Goal: Transaction & Acquisition: Purchase product/service

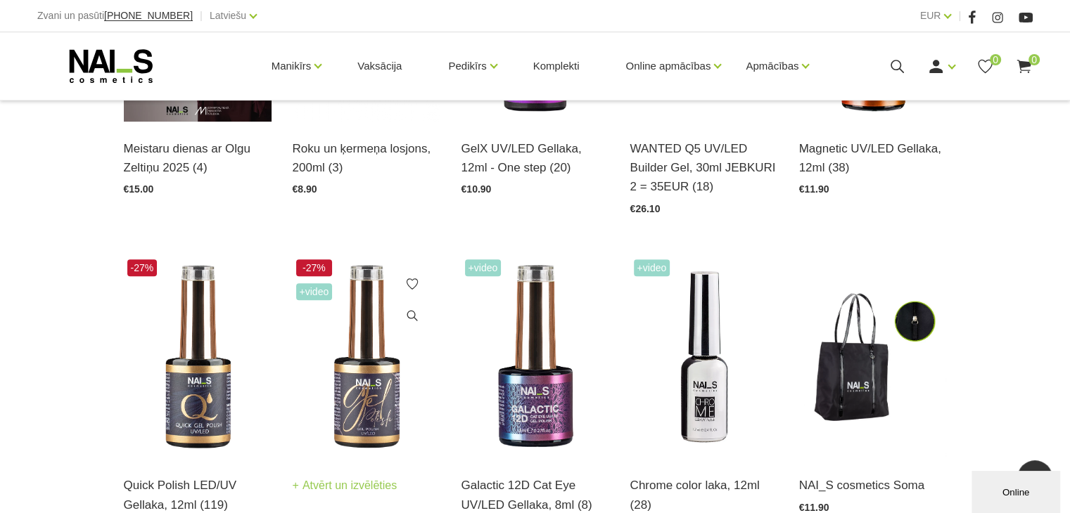
scroll to position [281, 0]
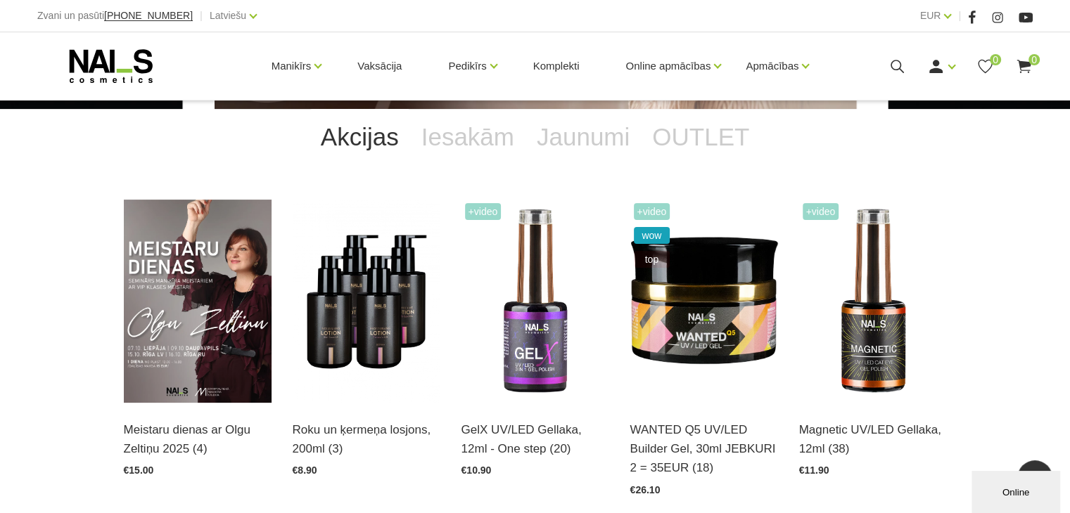
click at [0, 0] on link "Gēllakas" at bounding box center [0, 0] width 0 height 0
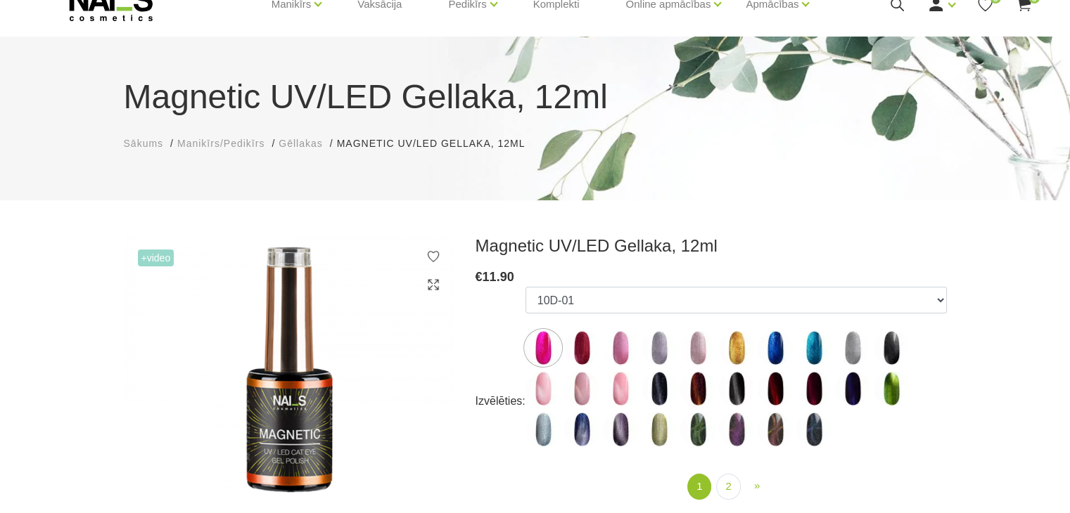
scroll to position [141, 0]
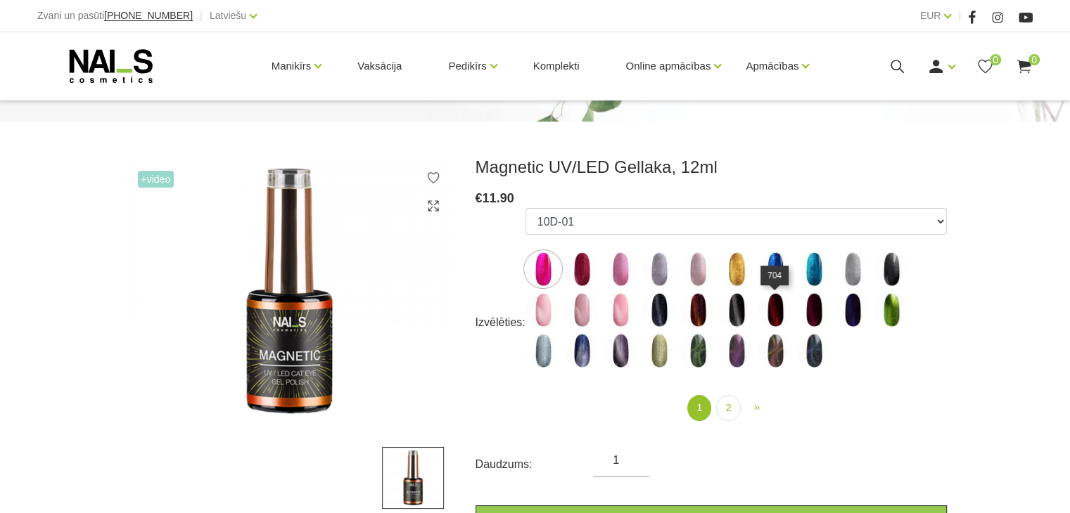
click at [776, 314] on img at bounding box center [774, 310] width 35 height 35
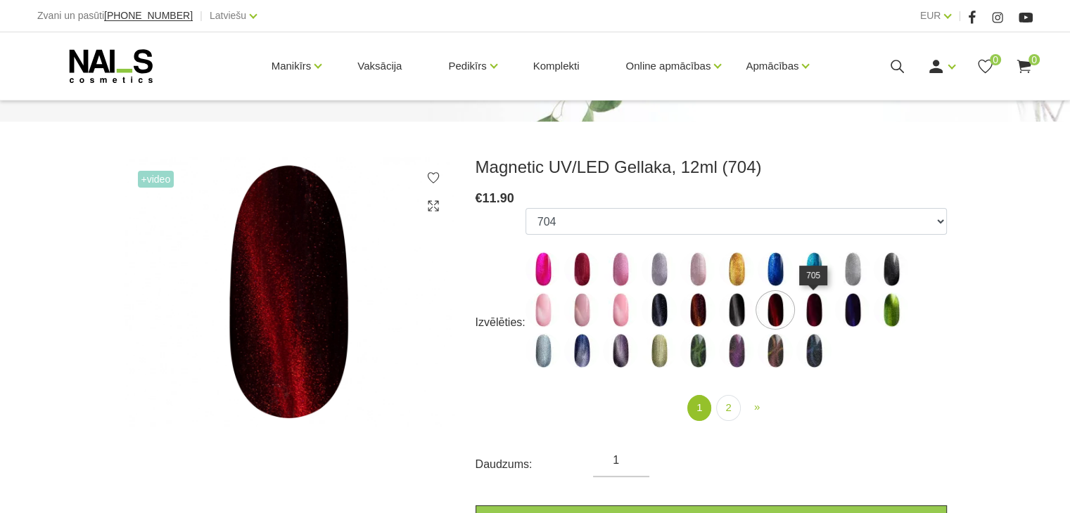
click at [808, 313] on img at bounding box center [813, 310] width 35 height 35
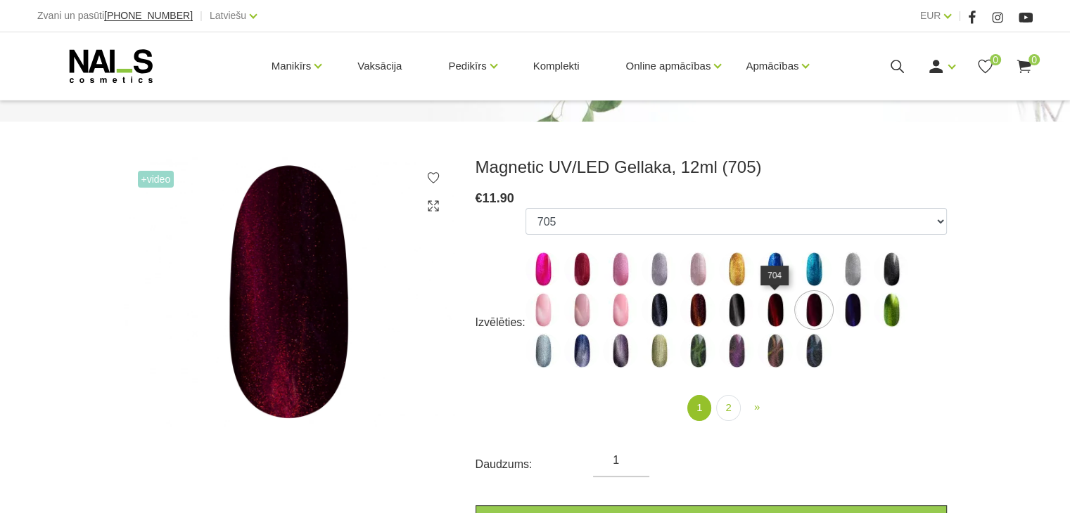
click at [766, 314] on img at bounding box center [774, 310] width 35 height 35
select select "4642"
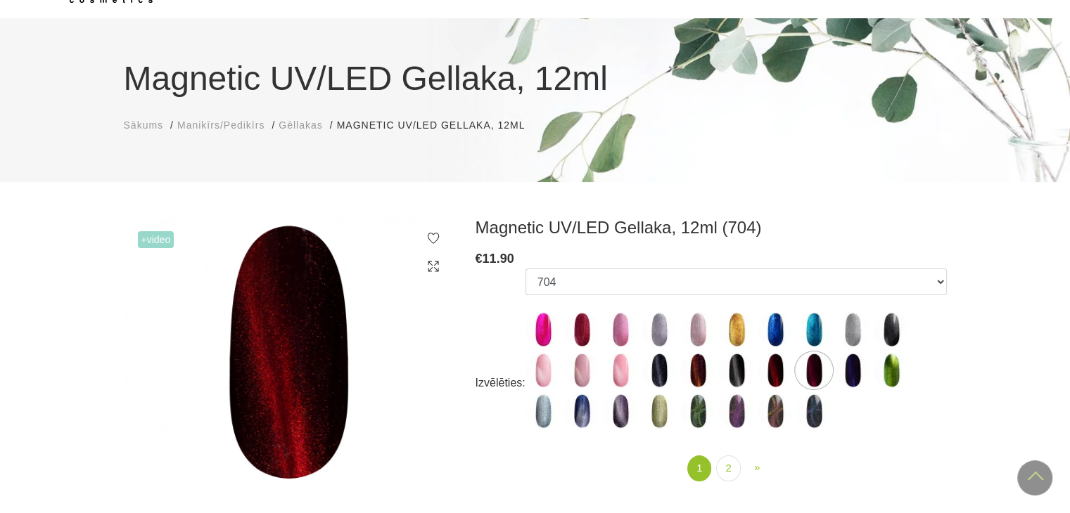
scroll to position [0, 0]
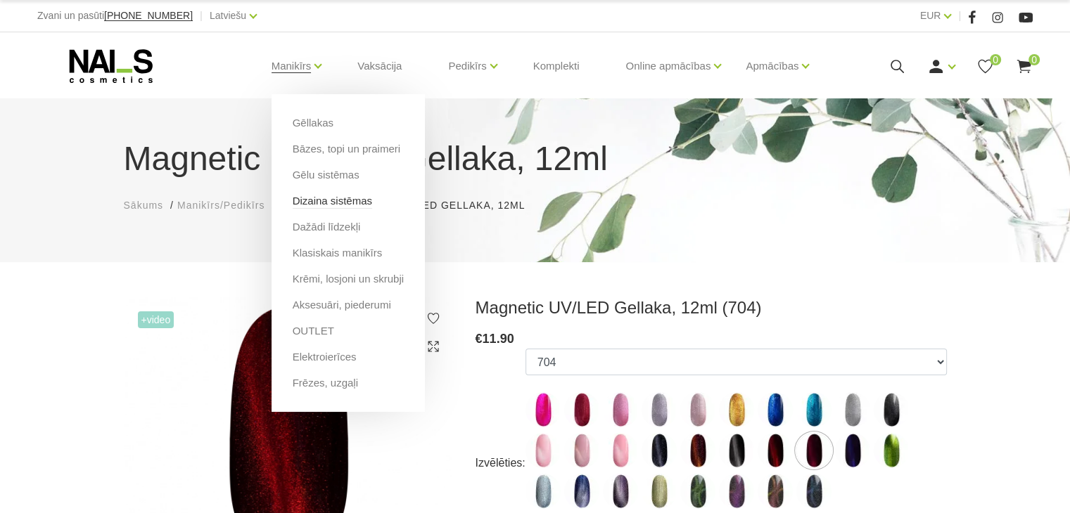
click at [319, 200] on link "Dizaina sistēmas" at bounding box center [332, 200] width 79 height 15
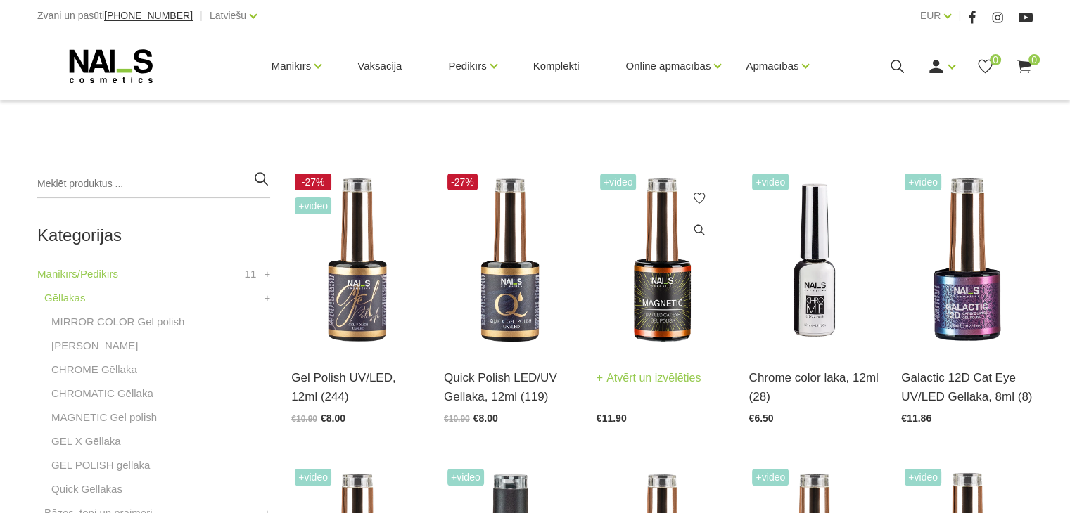
scroll to position [281, 0]
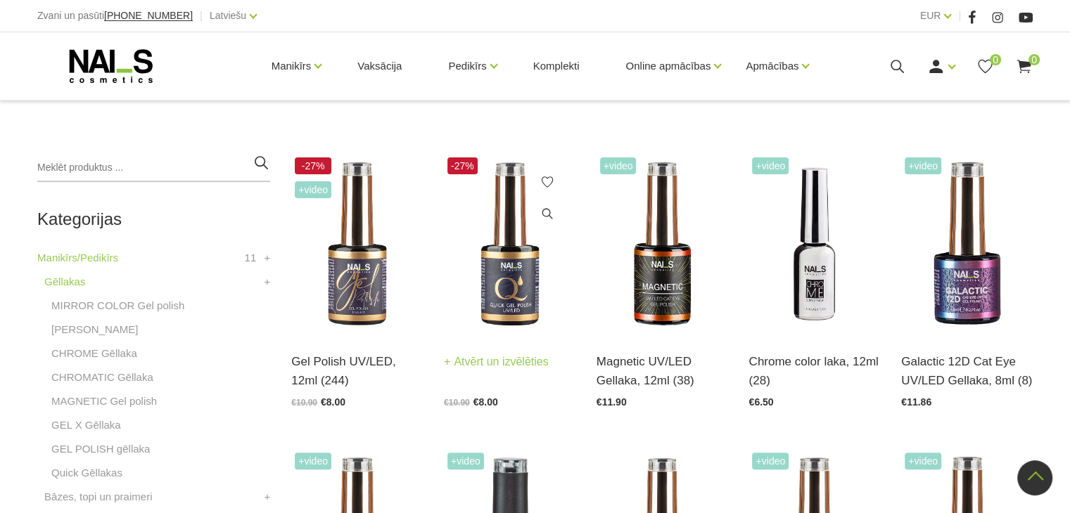
click at [506, 278] on img at bounding box center [510, 244] width 132 height 181
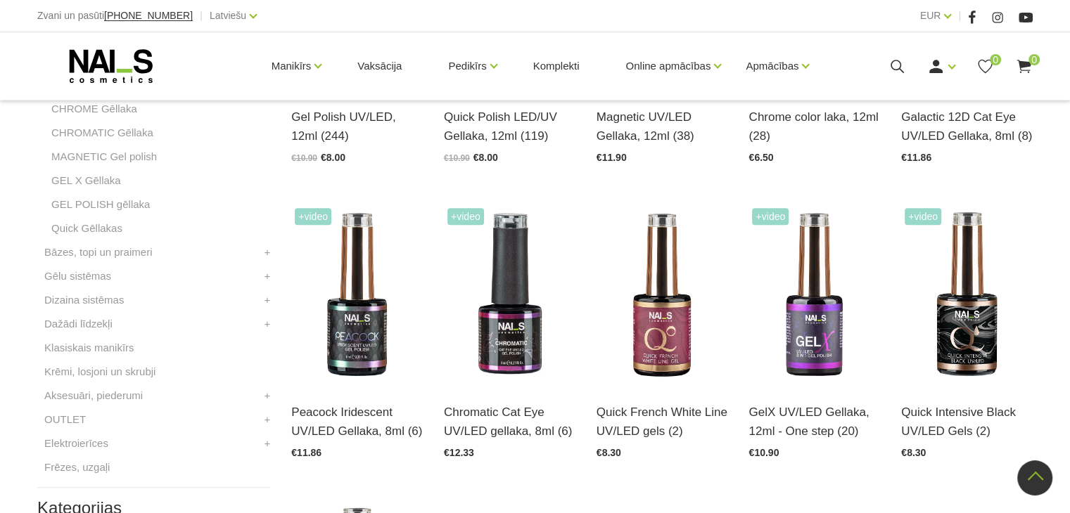
scroll to position [492, 0]
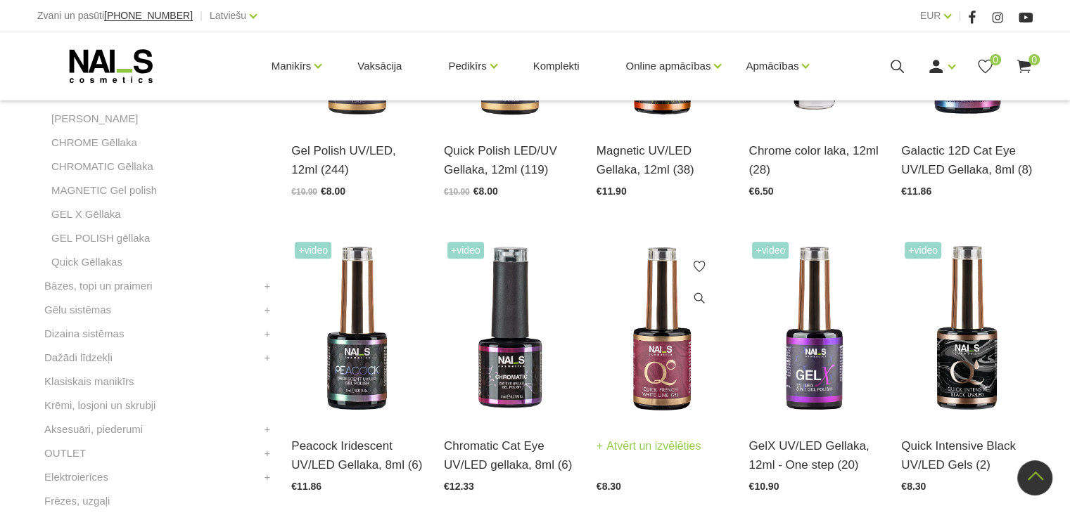
click at [667, 371] on img at bounding box center [662, 328] width 132 height 181
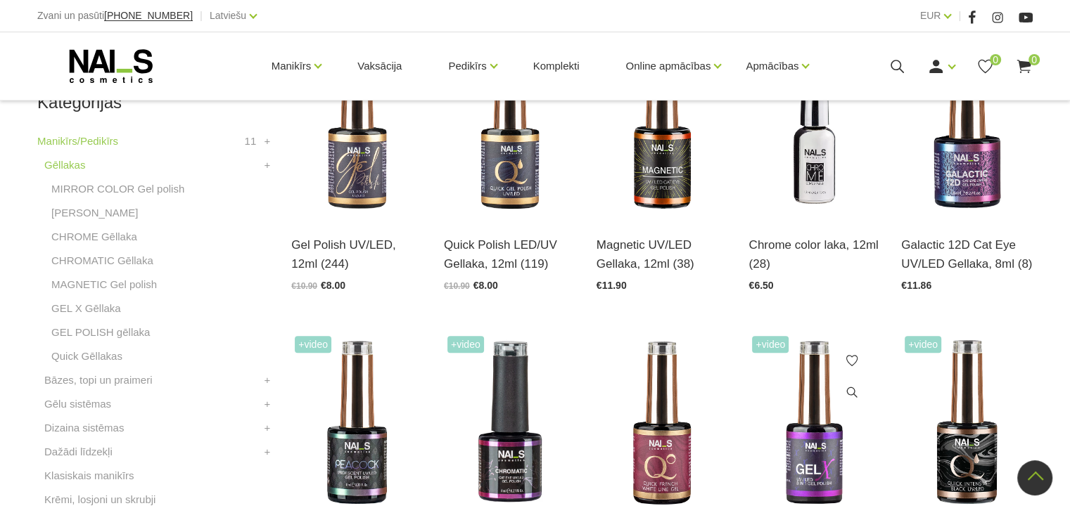
scroll to position [281, 0]
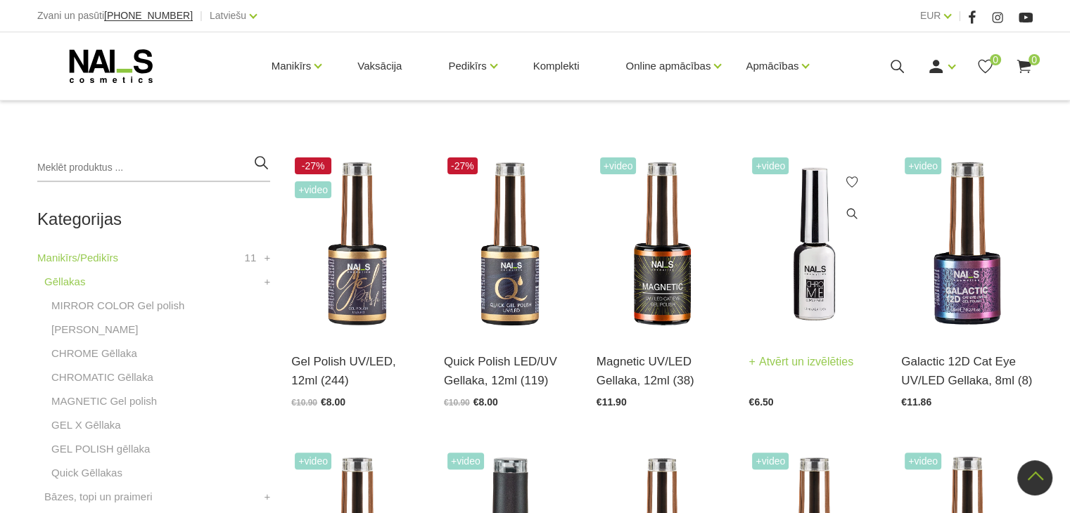
click at [807, 273] on img at bounding box center [814, 244] width 132 height 181
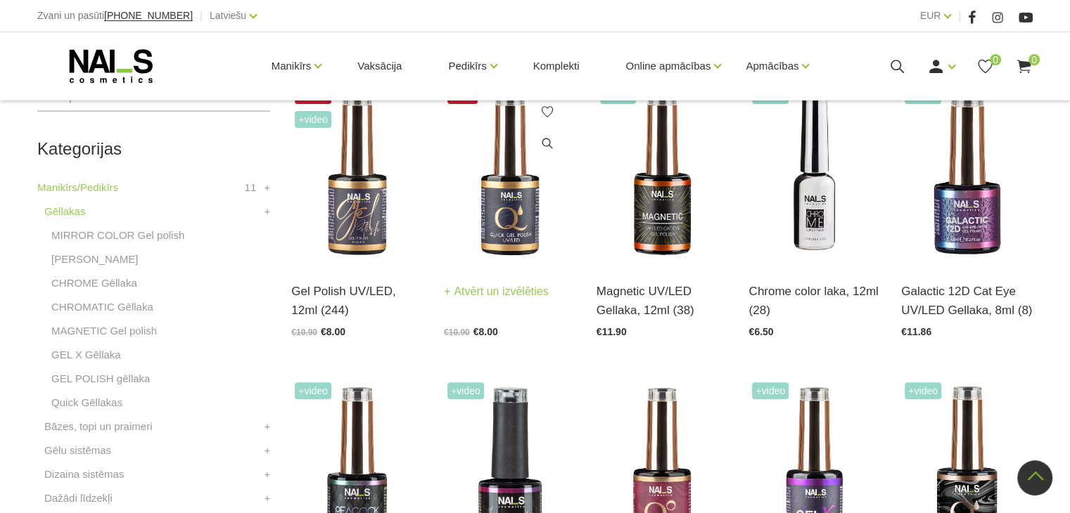
click at [506, 224] on img at bounding box center [510, 174] width 132 height 181
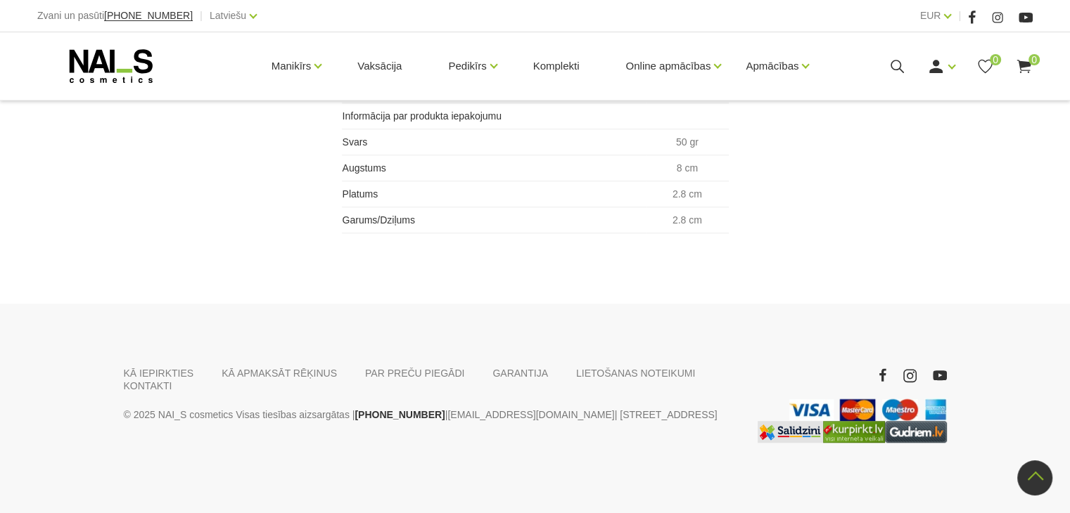
scroll to position [582, 0]
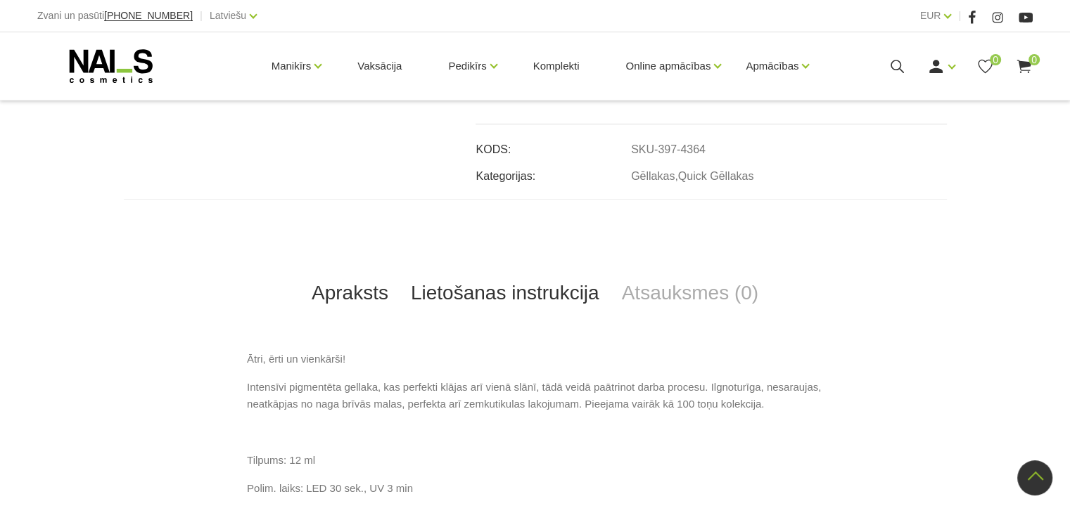
click at [520, 300] on link "Lietošanas instrukcija" at bounding box center [504, 293] width 211 height 46
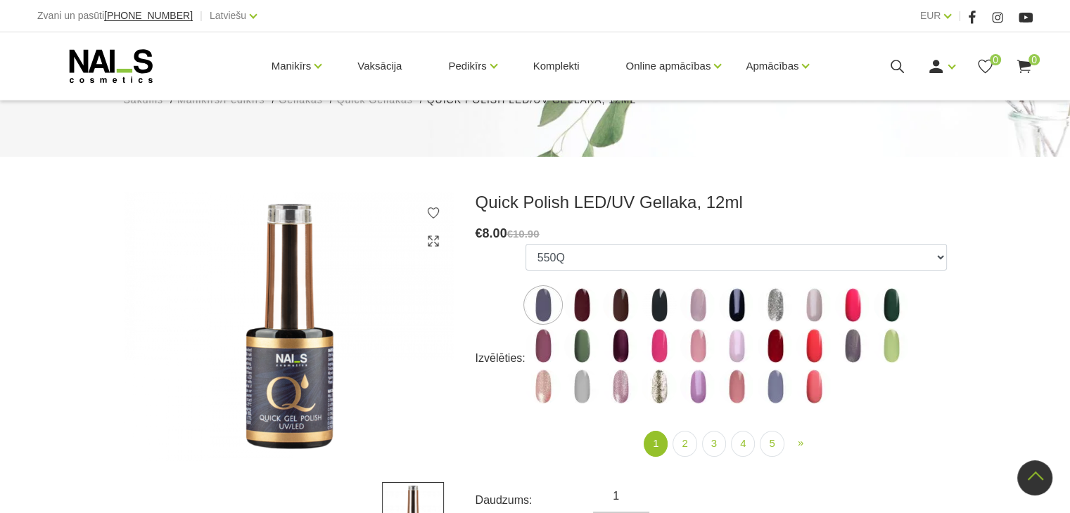
scroll to position [89, 0]
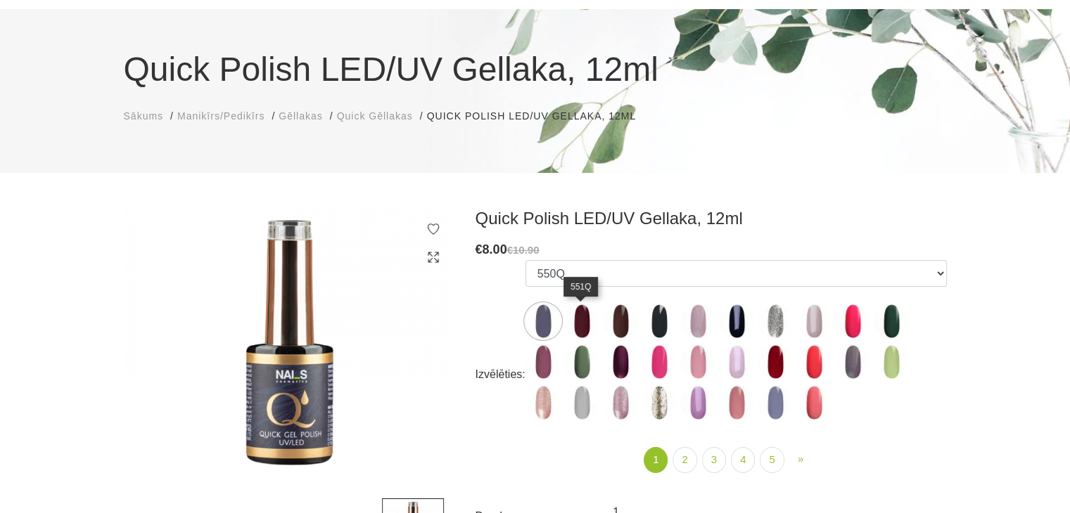
click at [583, 316] on img at bounding box center [581, 321] width 35 height 35
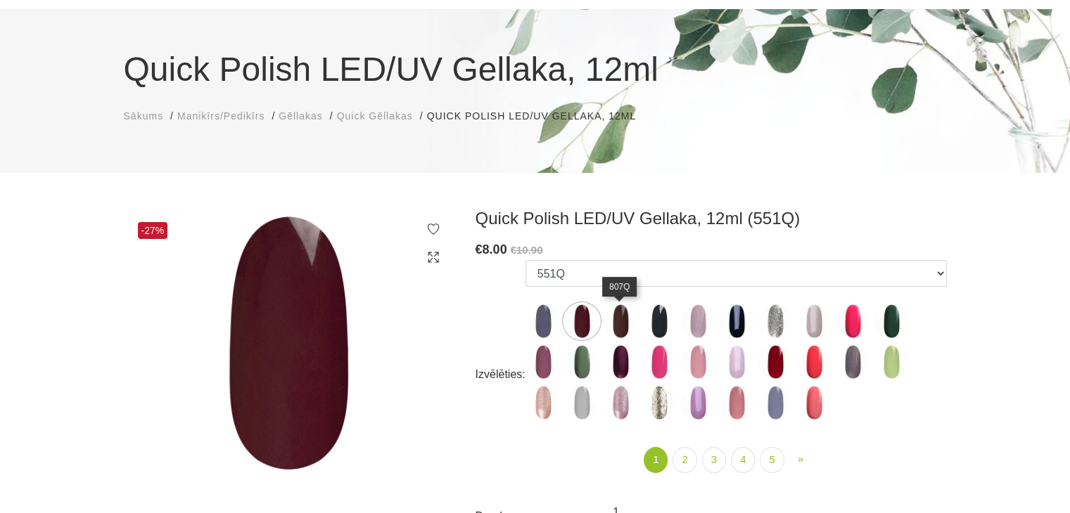
click at [632, 316] on img at bounding box center [620, 321] width 35 height 35
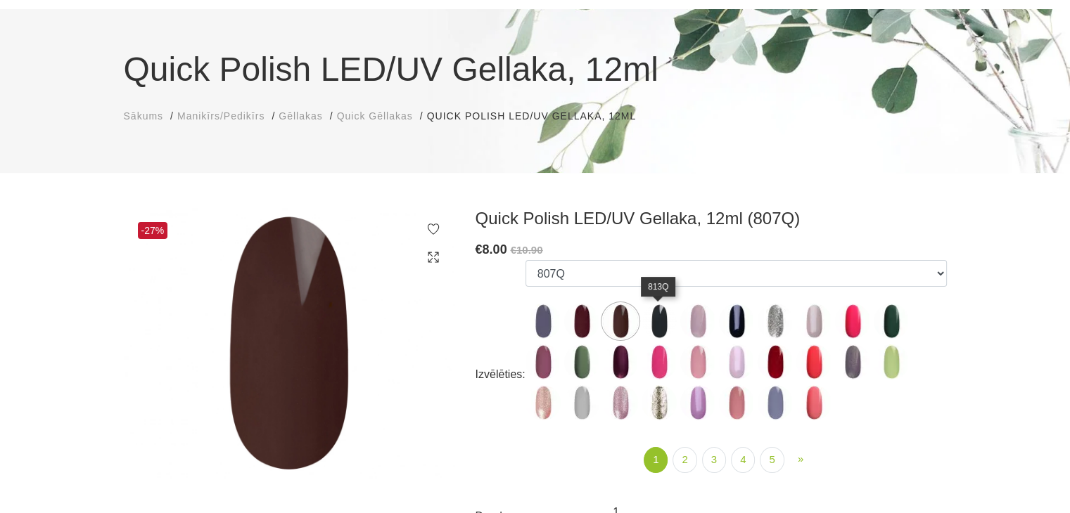
click at [667, 322] on img at bounding box center [658, 321] width 35 height 35
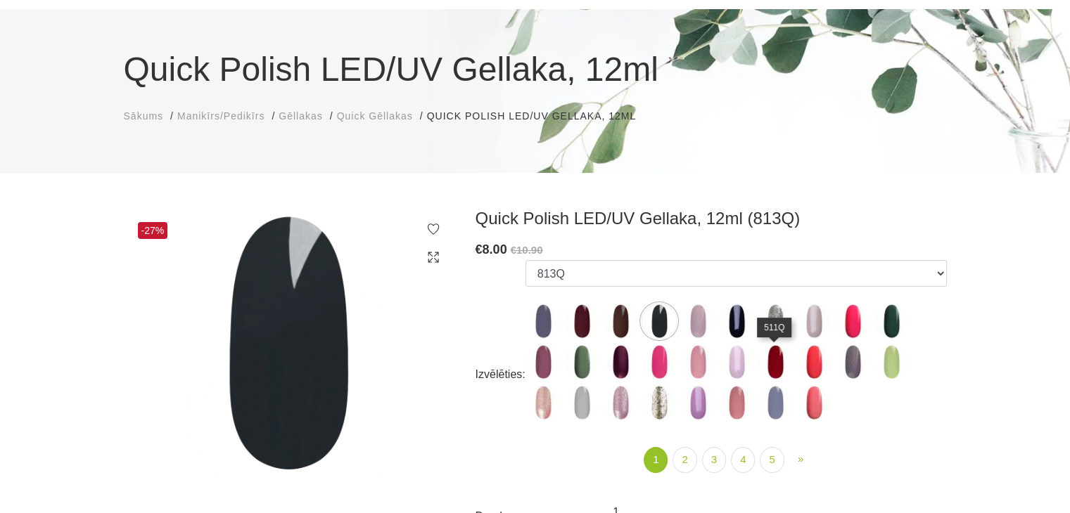
click at [774, 366] on img at bounding box center [774, 362] width 35 height 35
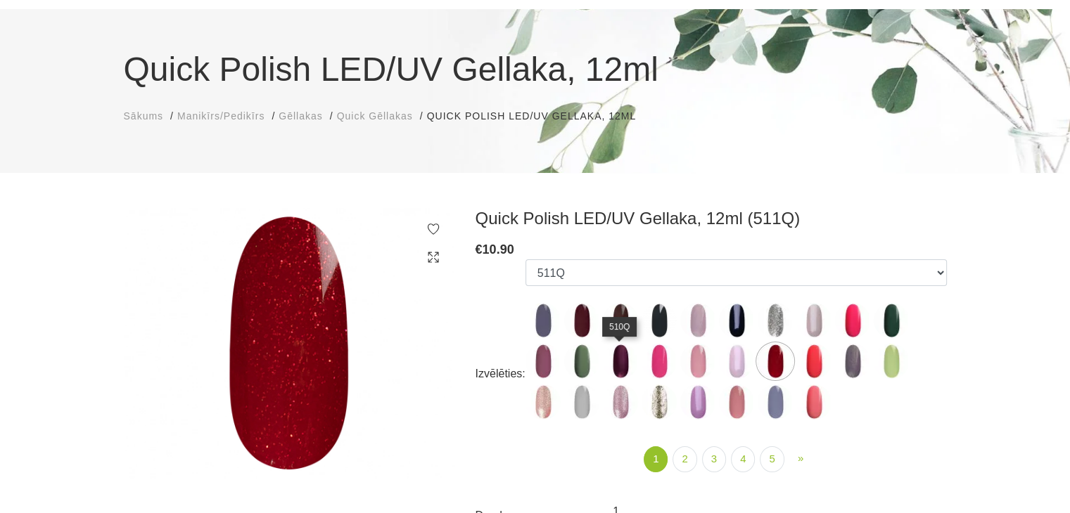
click at [622, 361] on img at bounding box center [620, 361] width 35 height 35
select select "4337"
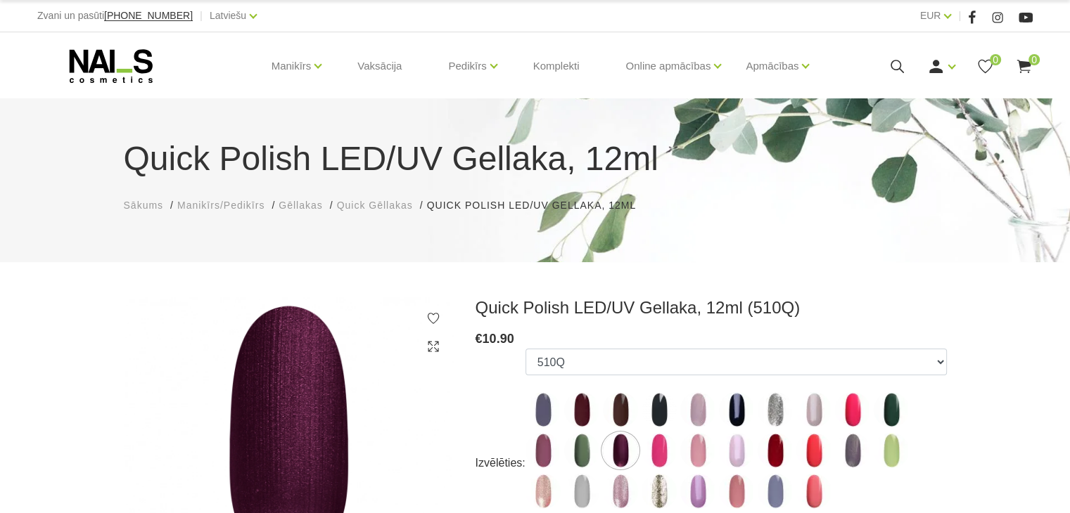
scroll to position [0, 0]
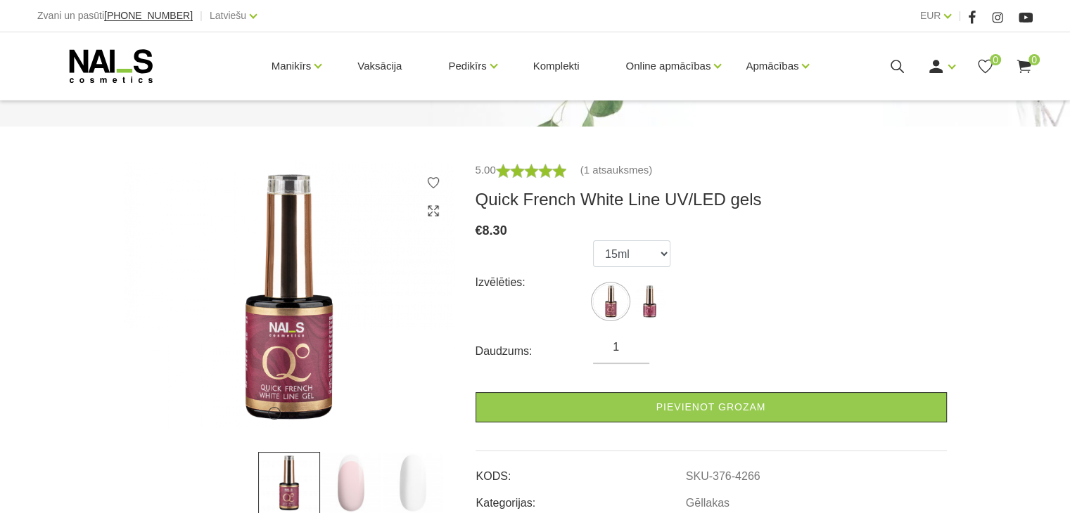
scroll to position [141, 0]
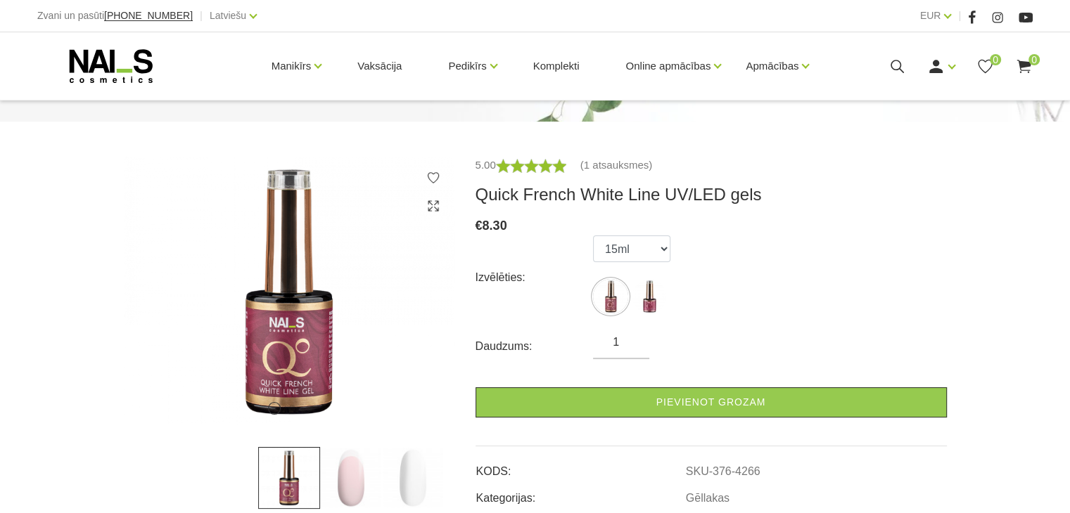
click at [343, 465] on img at bounding box center [351, 478] width 62 height 62
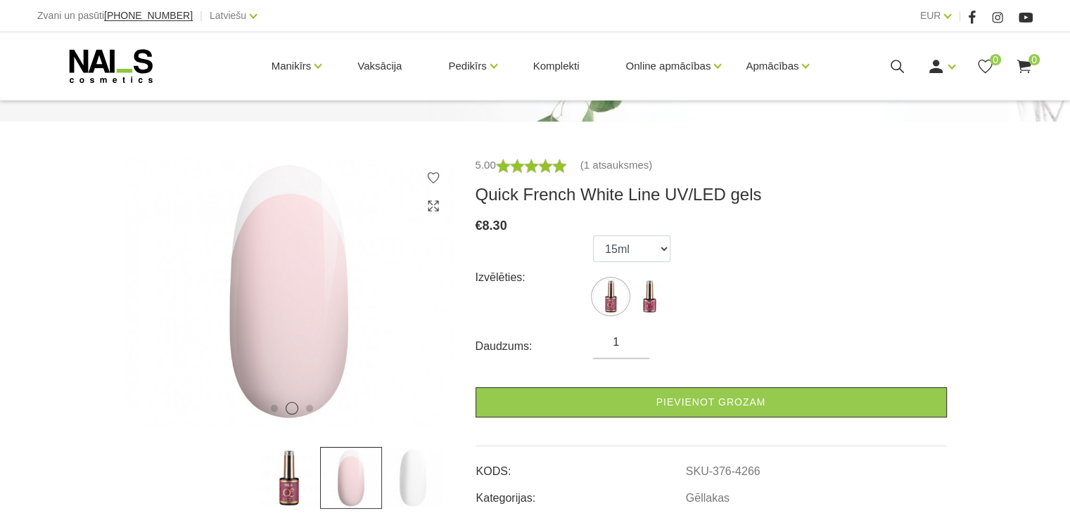
click at [395, 471] on img at bounding box center [413, 478] width 62 height 62
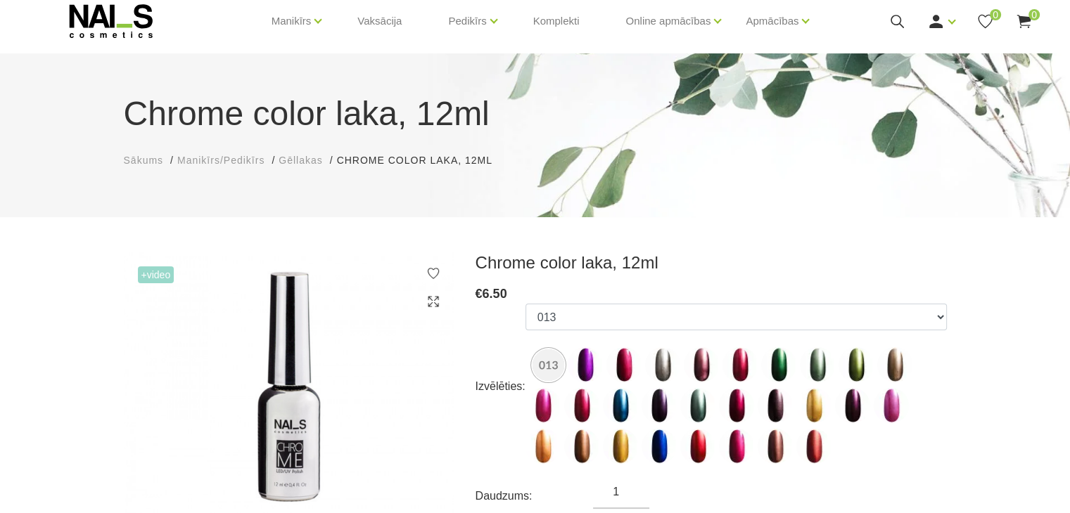
scroll to position [70, 0]
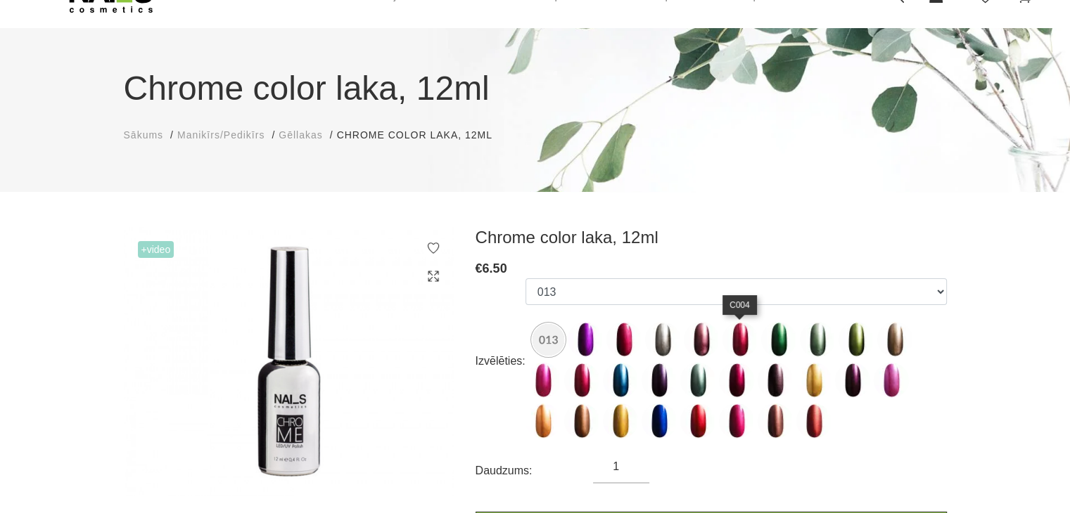
click at [736, 352] on img at bounding box center [739, 339] width 35 height 35
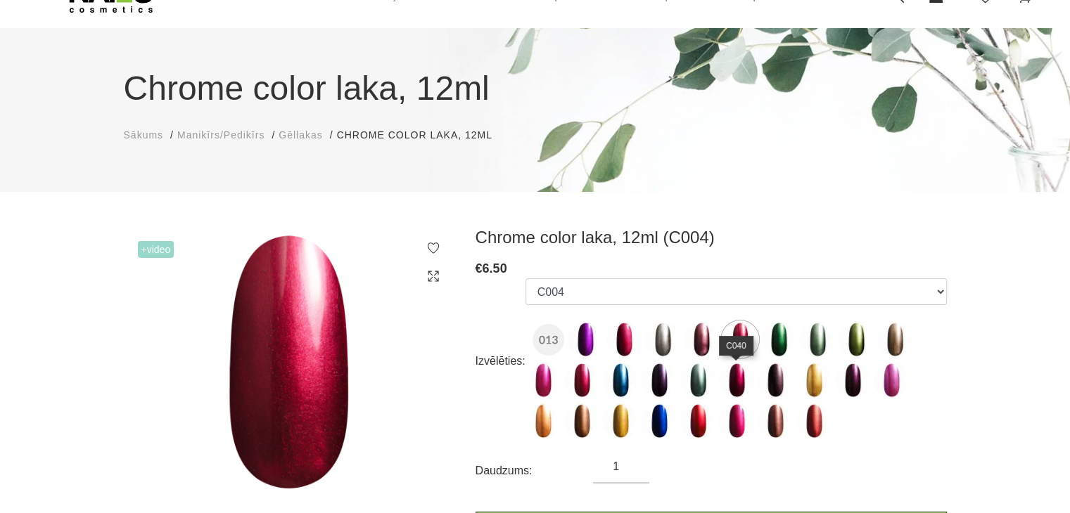
click at [737, 380] on img at bounding box center [736, 380] width 35 height 35
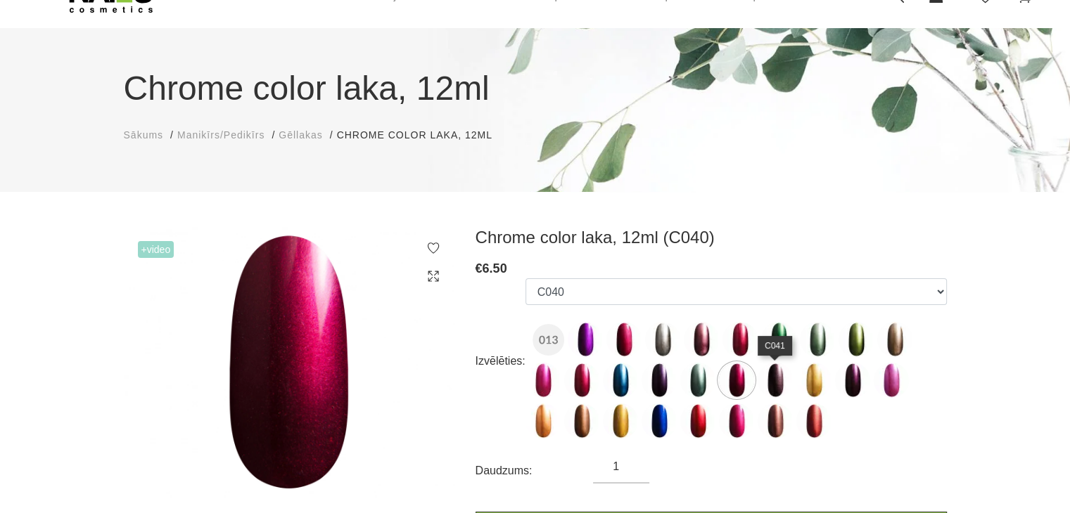
click at [782, 383] on img at bounding box center [774, 380] width 35 height 35
select select "1532"
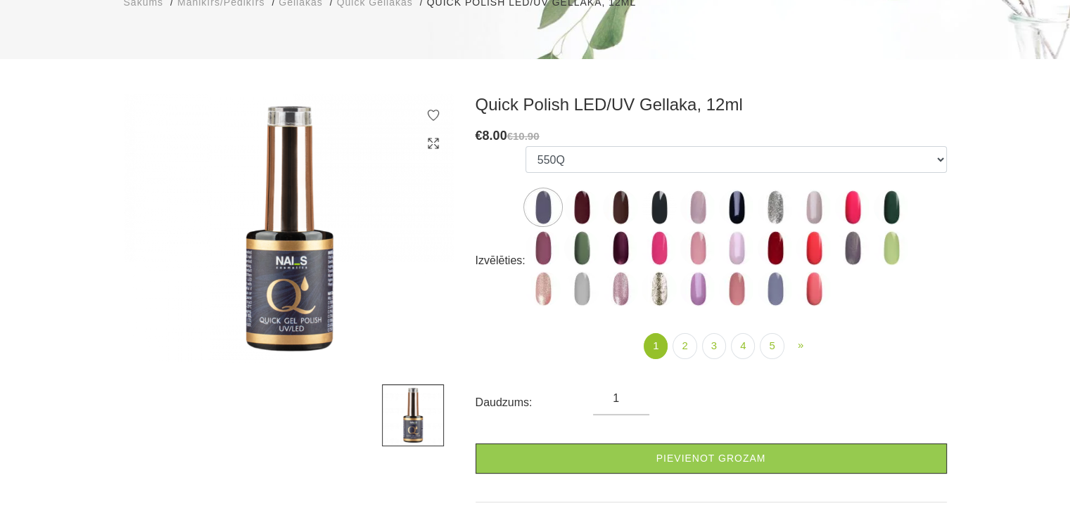
scroll to position [211, 0]
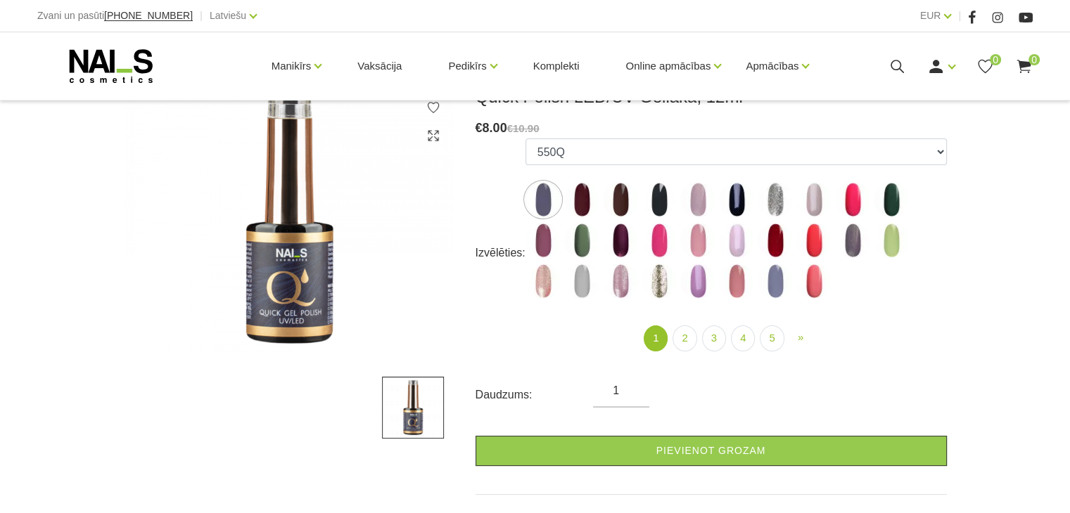
click at [696, 345] on li "2" at bounding box center [684, 339] width 23 height 26
click at [692, 340] on link "2" at bounding box center [684, 339] width 24 height 26
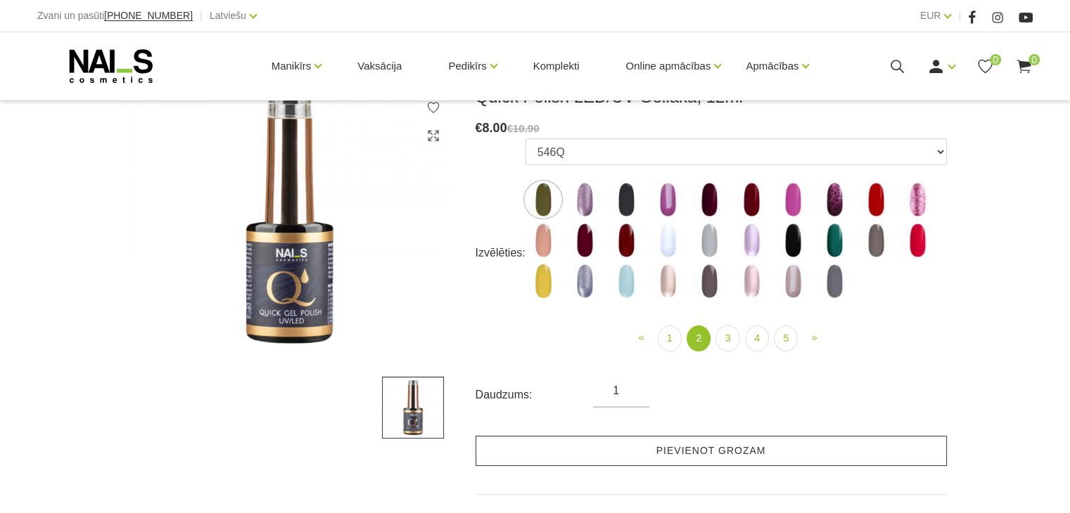
click at [710, 338] on ul "« Prev 1 2 (current) 3 4 5 » Next" at bounding box center [735, 339] width 421 height 26
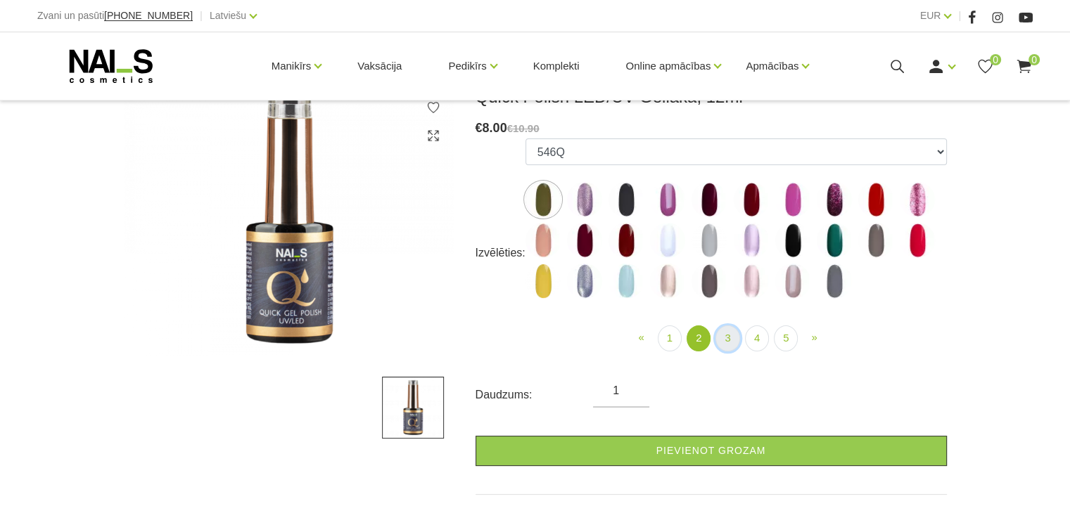
click at [722, 331] on link "3" at bounding box center [727, 339] width 24 height 26
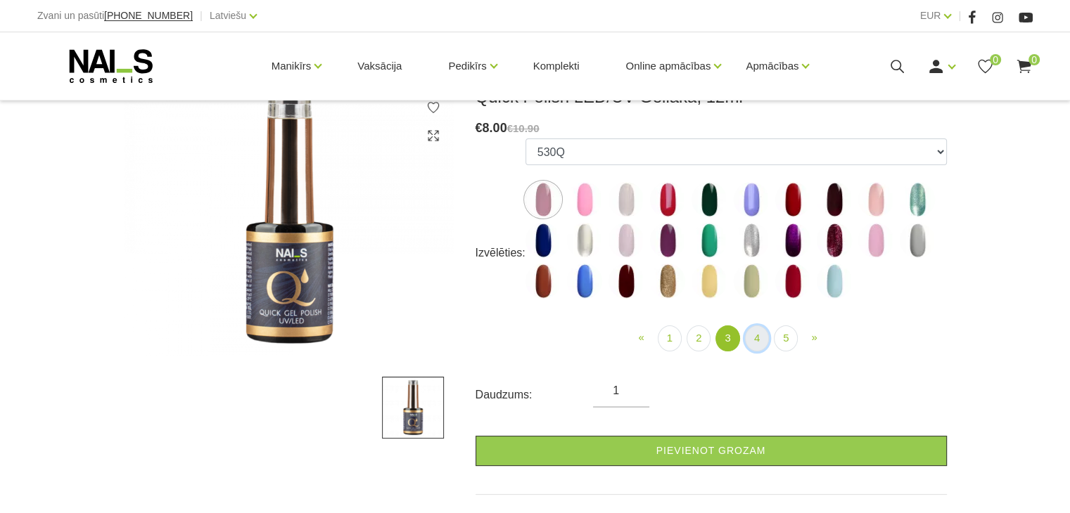
click at [760, 342] on link "4" at bounding box center [757, 339] width 24 height 26
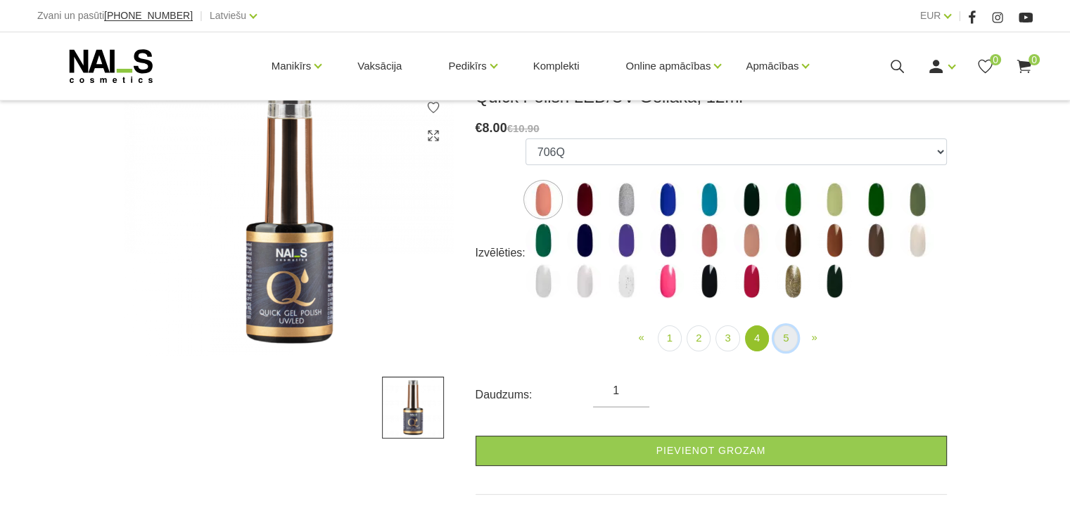
click at [783, 347] on link "5" at bounding box center [786, 339] width 24 height 26
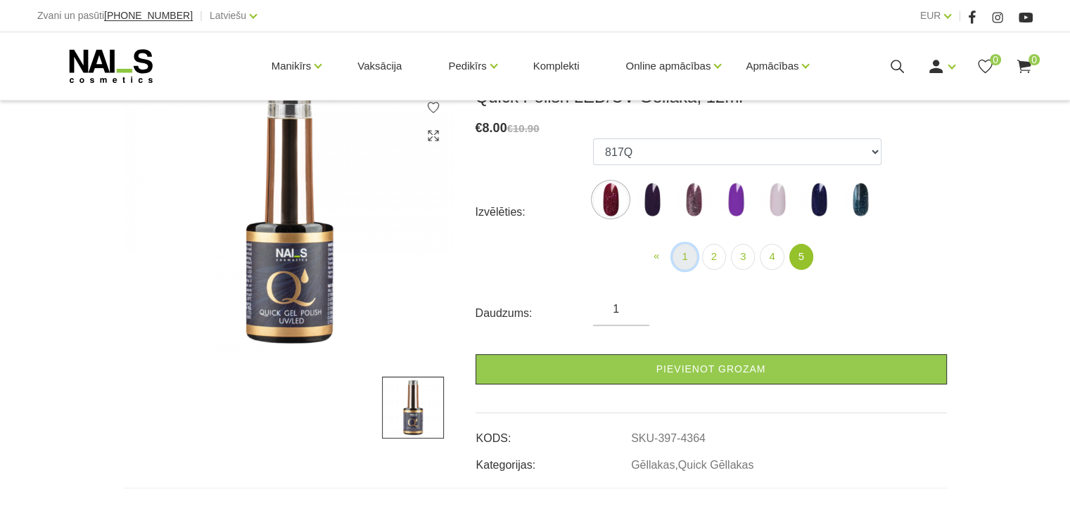
click at [686, 260] on link "1" at bounding box center [684, 257] width 24 height 26
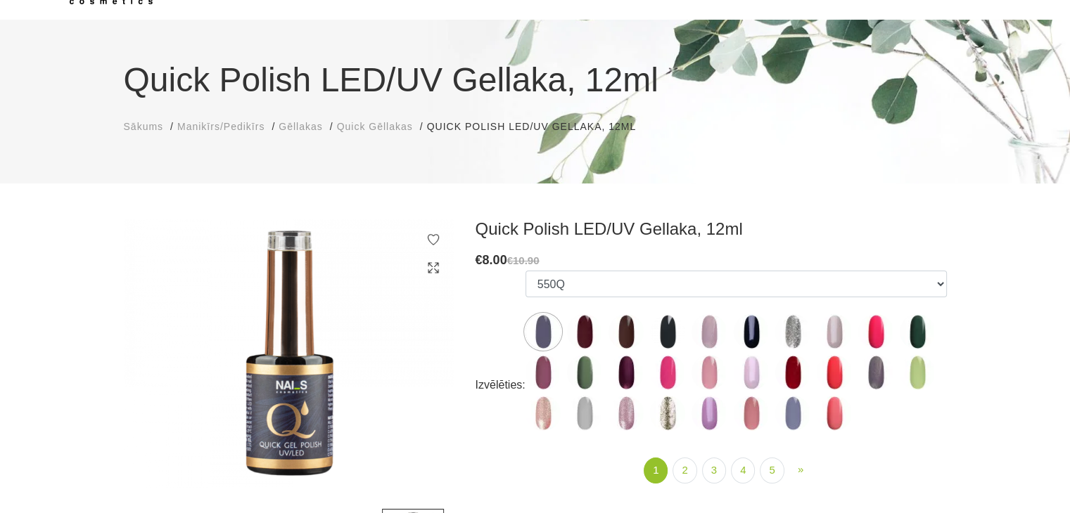
scroll to position [70, 0]
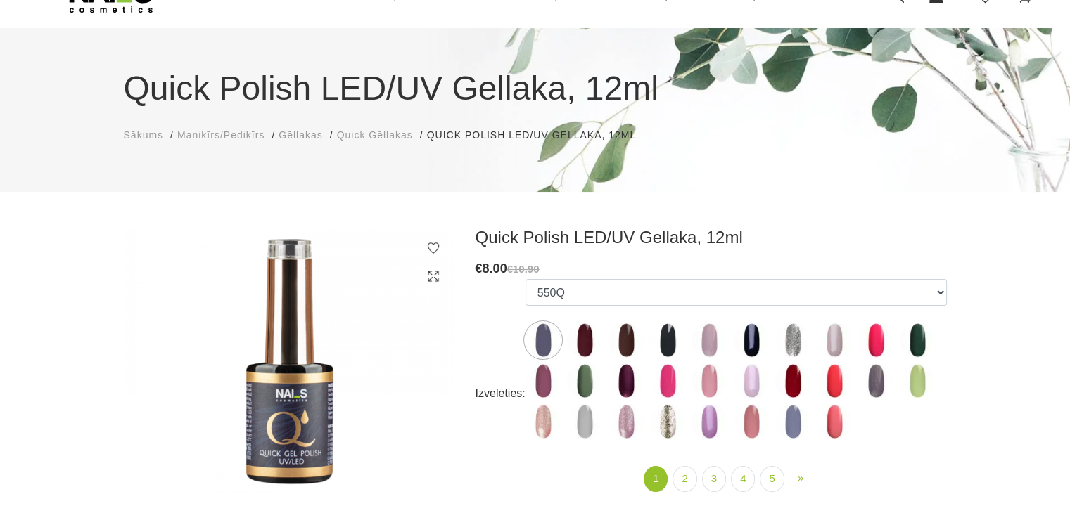
click at [886, 339] on img at bounding box center [875, 340] width 35 height 35
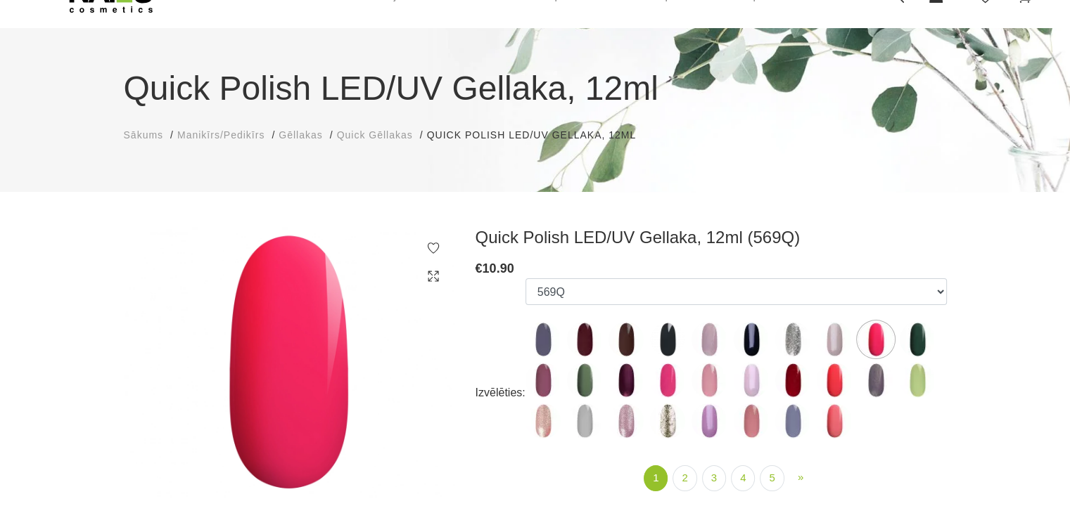
click at [621, 385] on img at bounding box center [625, 380] width 35 height 35
select select "4337"
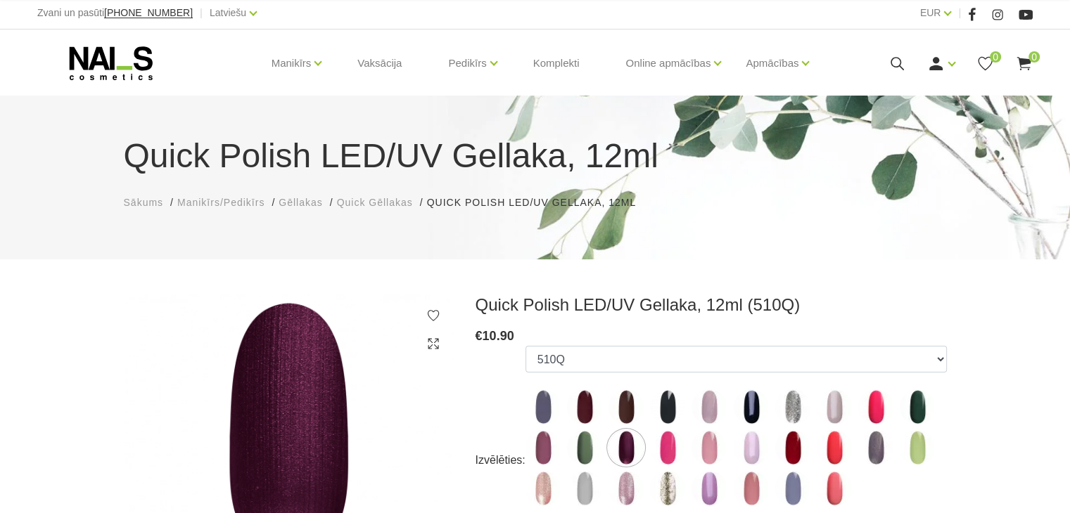
scroll to position [0, 0]
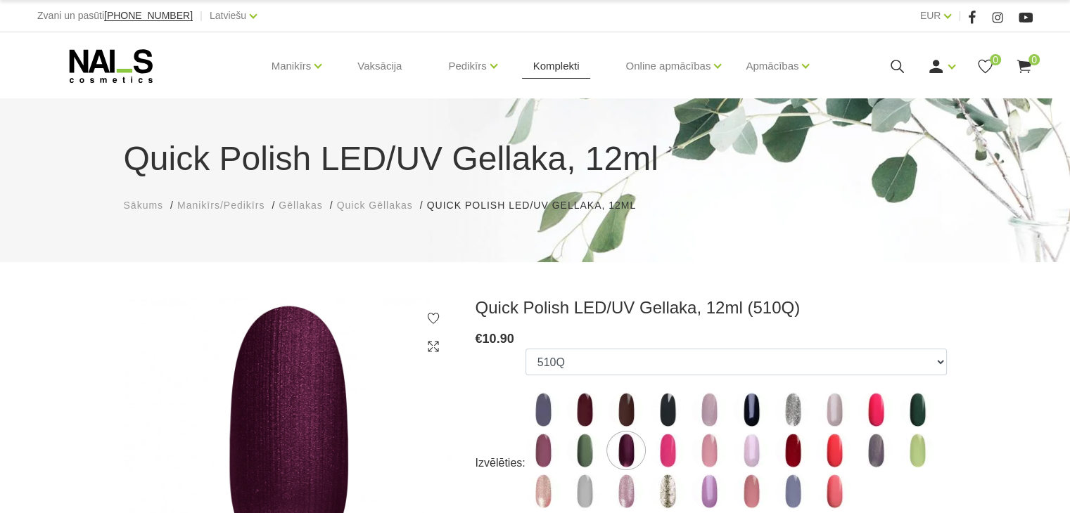
click at [544, 63] on link "Komplekti" at bounding box center [556, 66] width 69 height 68
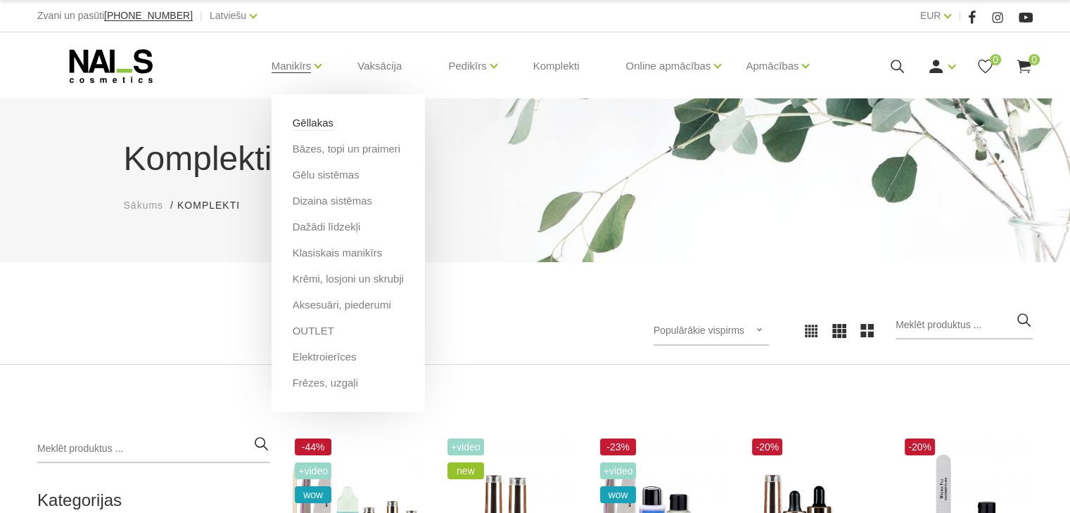
click at [304, 128] on link "Gēllakas" at bounding box center [313, 122] width 41 height 15
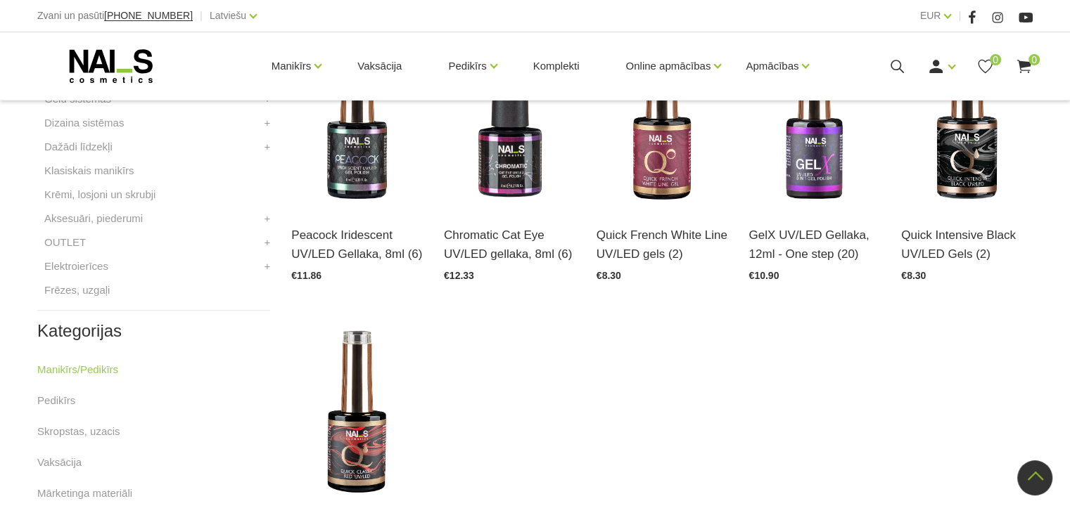
scroll to position [703, 0]
click at [369, 413] on img at bounding box center [357, 413] width 132 height 181
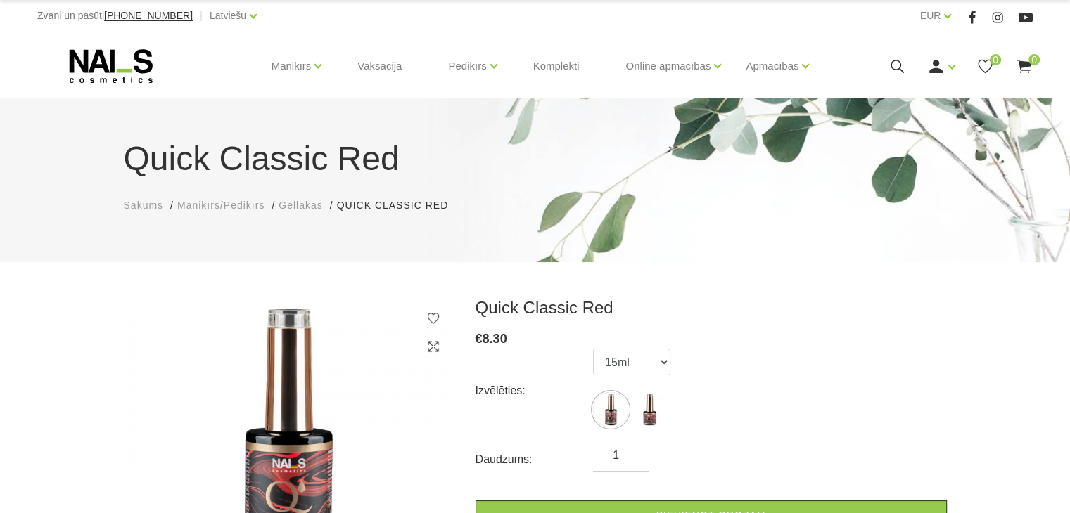
scroll to position [211, 0]
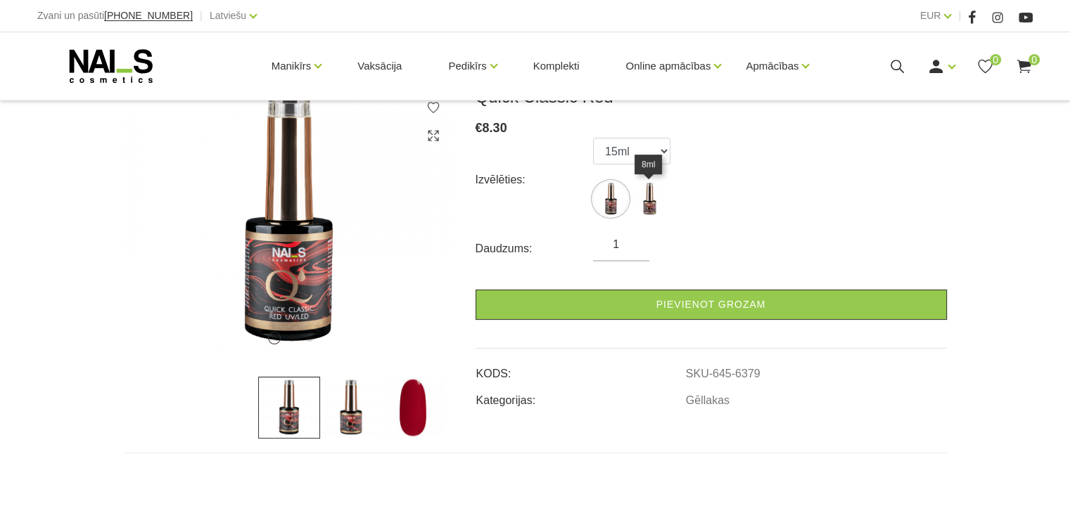
click at [658, 203] on img at bounding box center [649, 198] width 35 height 35
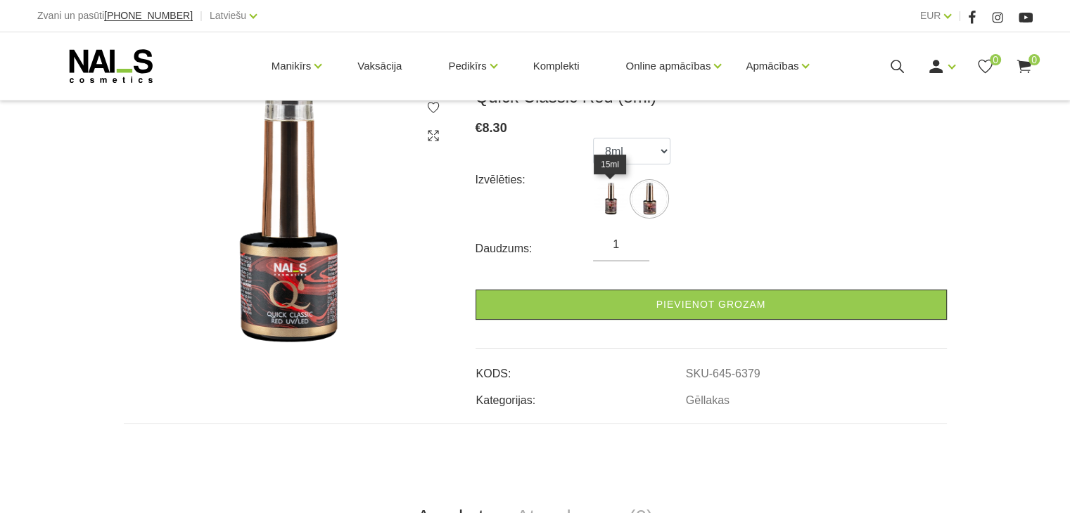
click at [622, 197] on img at bounding box center [610, 198] width 35 height 35
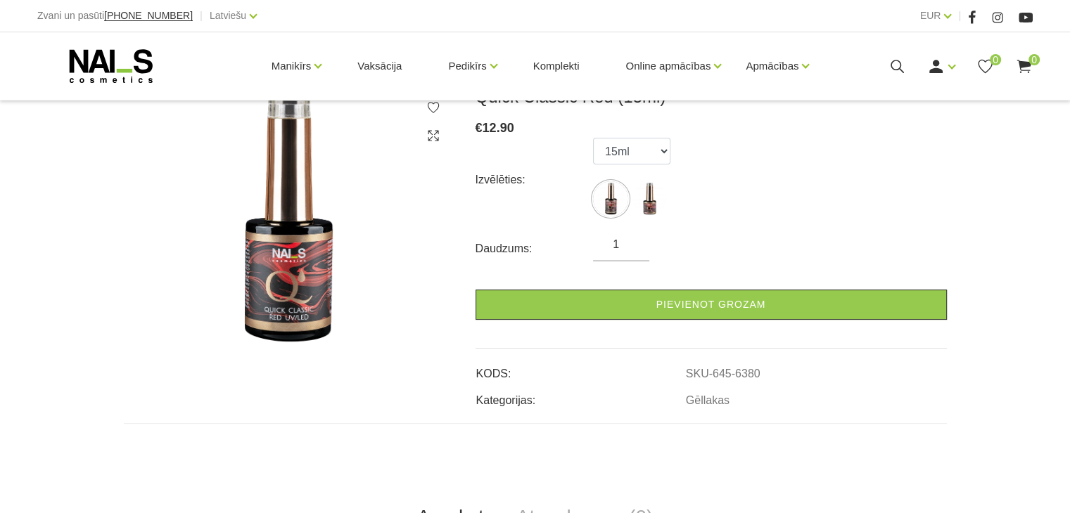
drag, startPoint x: 367, startPoint y: 437, endPoint x: 377, endPoint y: 437, distance: 9.8
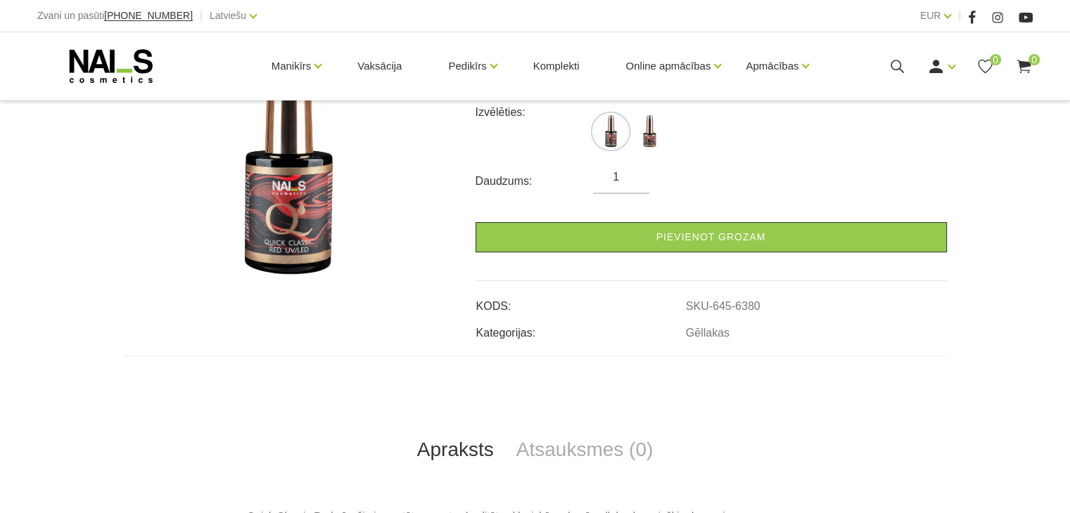
scroll to position [281, 0]
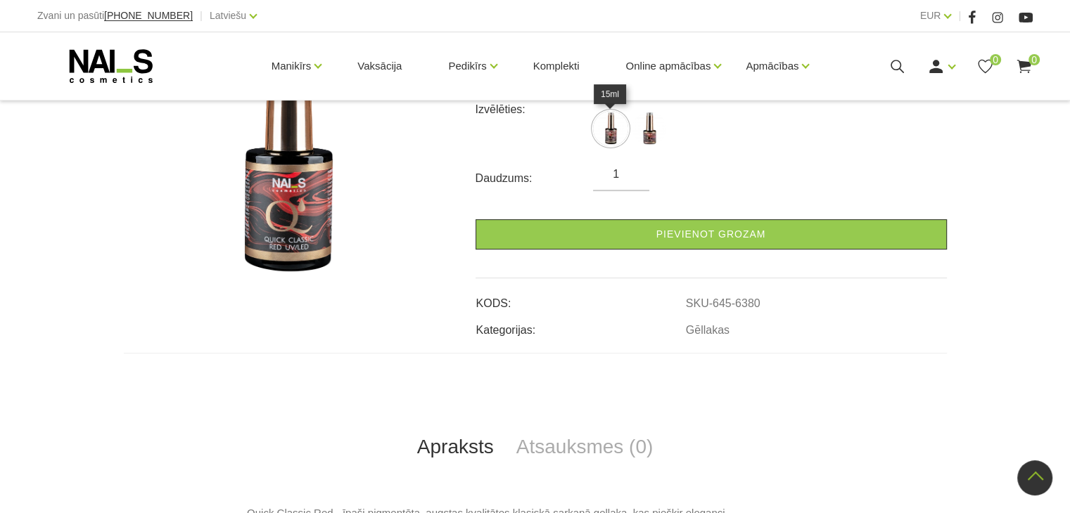
click at [610, 136] on img at bounding box center [610, 128] width 35 height 35
click at [605, 132] on img at bounding box center [610, 128] width 35 height 35
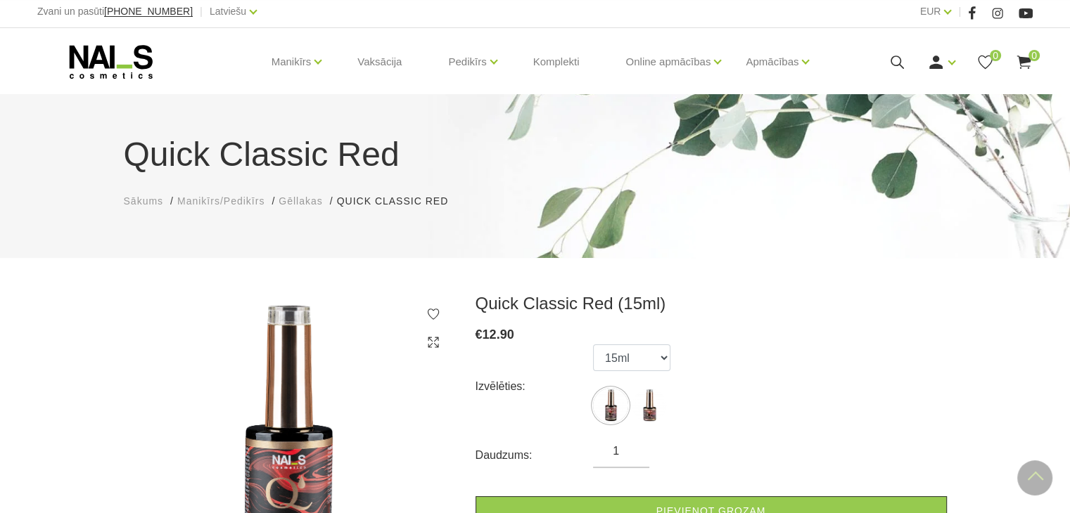
scroll to position [0, 0]
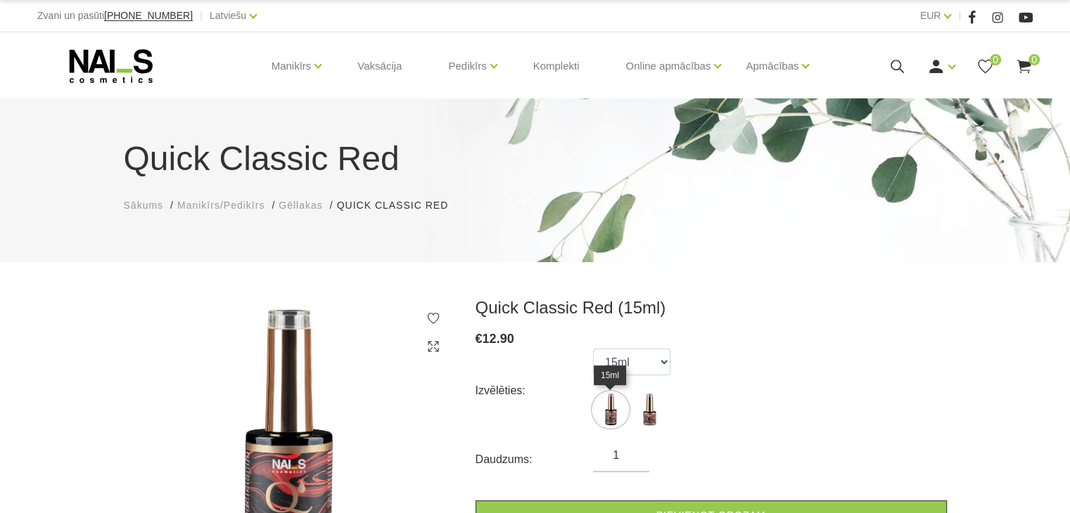
click at [608, 418] on img at bounding box center [610, 409] width 35 height 35
click at [660, 411] on img at bounding box center [649, 409] width 35 height 35
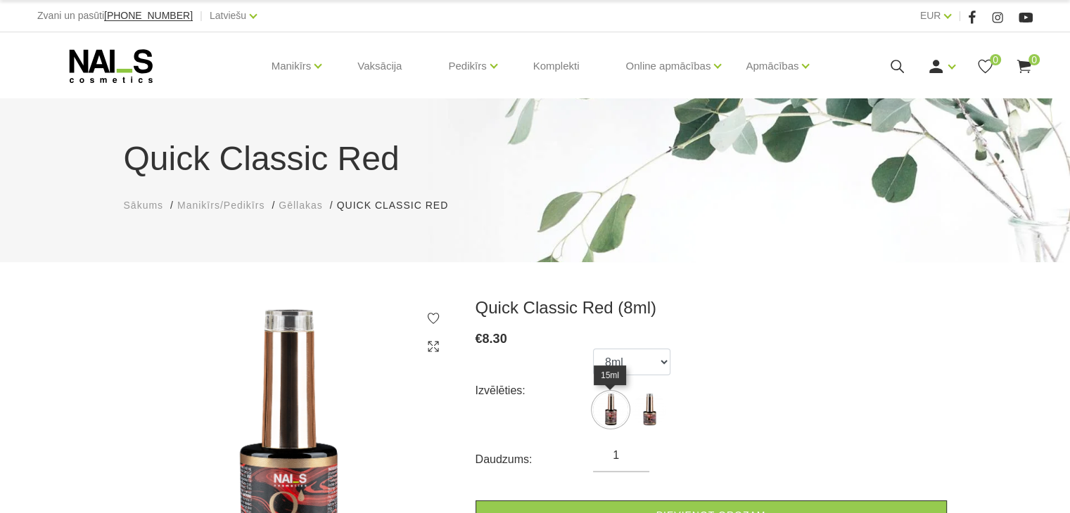
click at [624, 414] on img at bounding box center [610, 409] width 35 height 35
select select "6380"
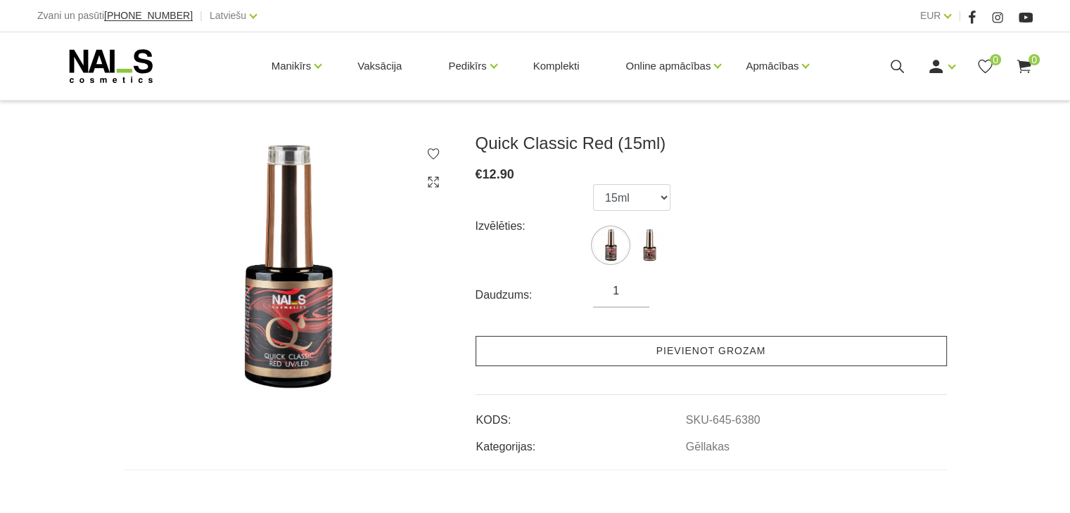
scroll to position [141, 0]
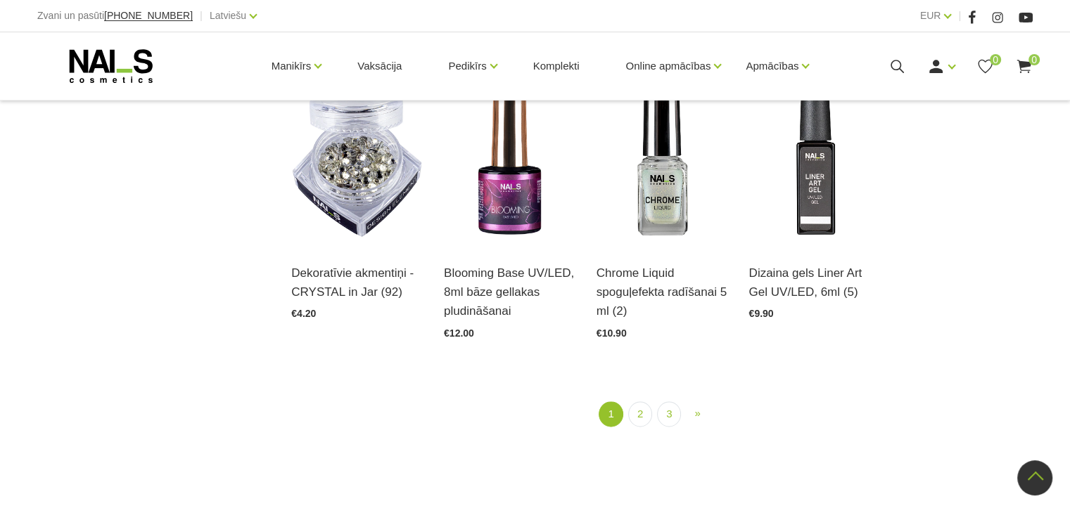
scroll to position [1618, 0]
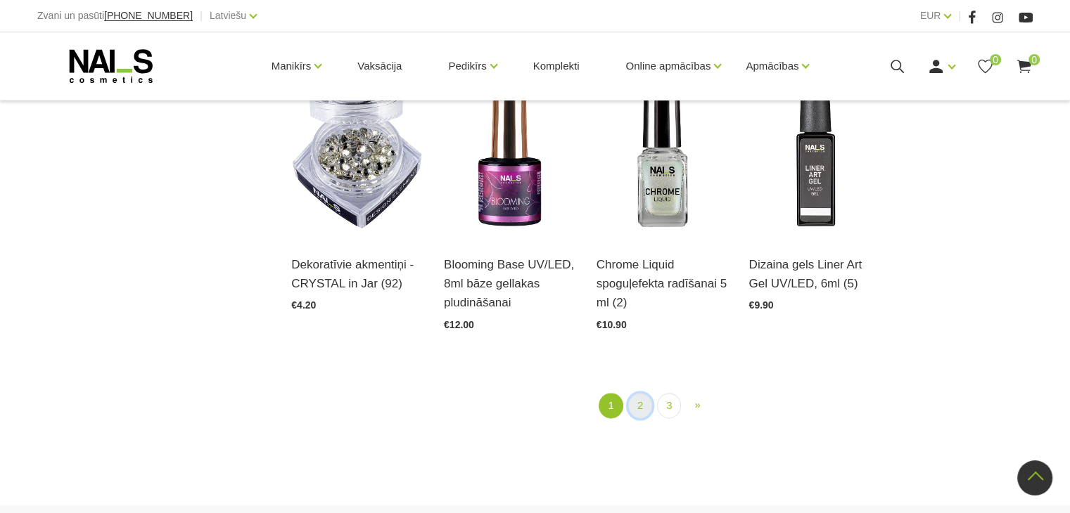
click at [643, 404] on link "2" at bounding box center [640, 406] width 24 height 26
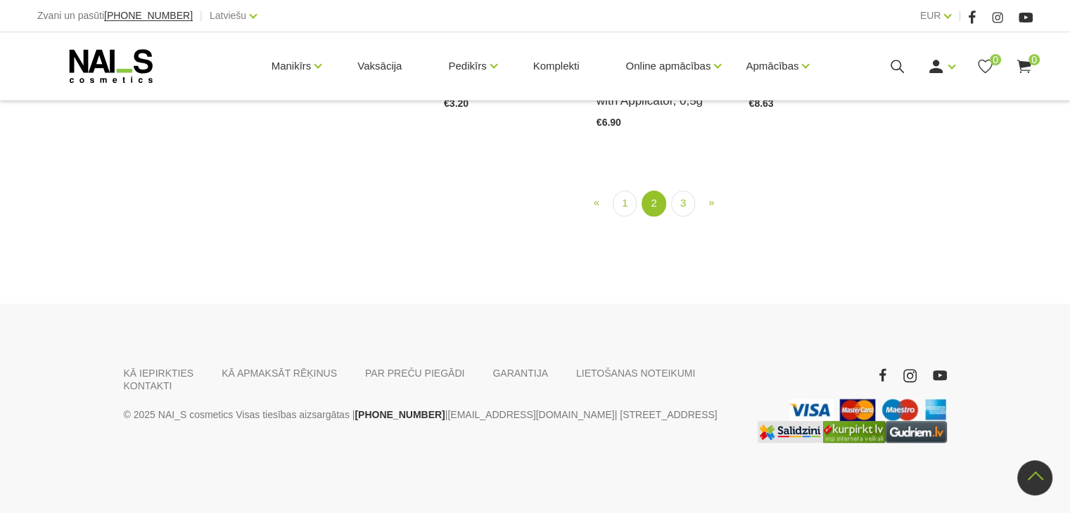
scroll to position [1693, 0]
click at [675, 217] on link "3" at bounding box center [683, 204] width 24 height 26
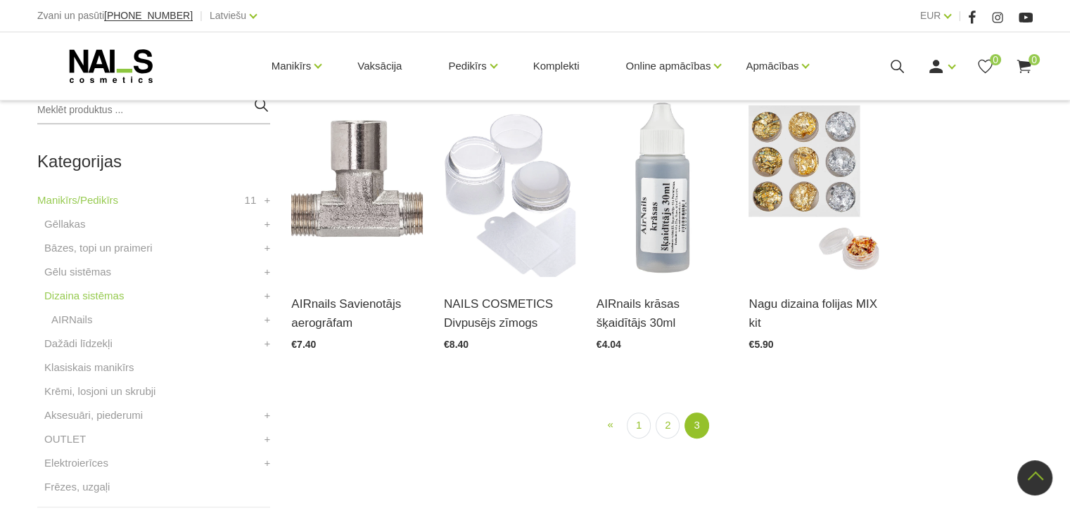
scroll to position [287, 0]
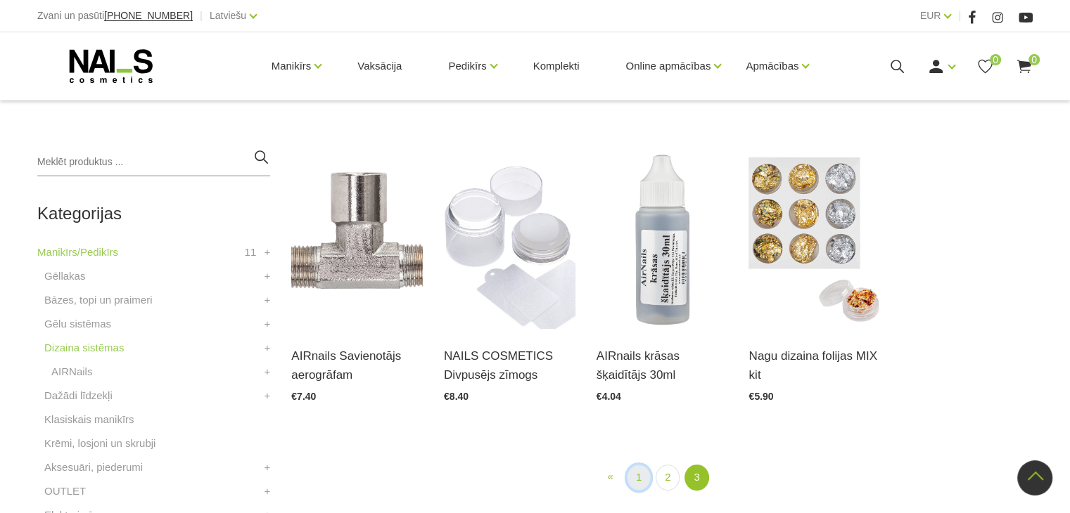
click at [640, 475] on link "1" at bounding box center [639, 478] width 24 height 26
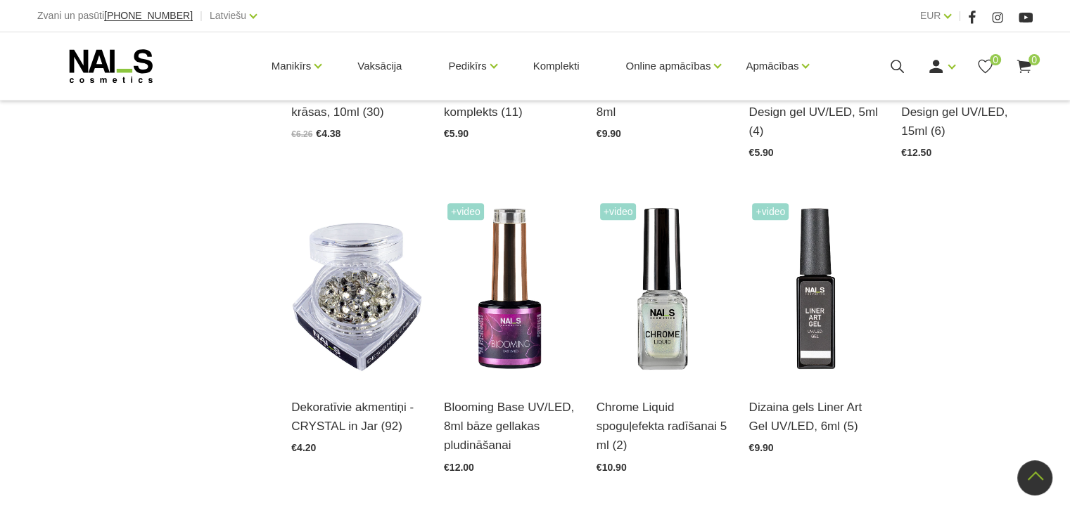
scroll to position [1482, 0]
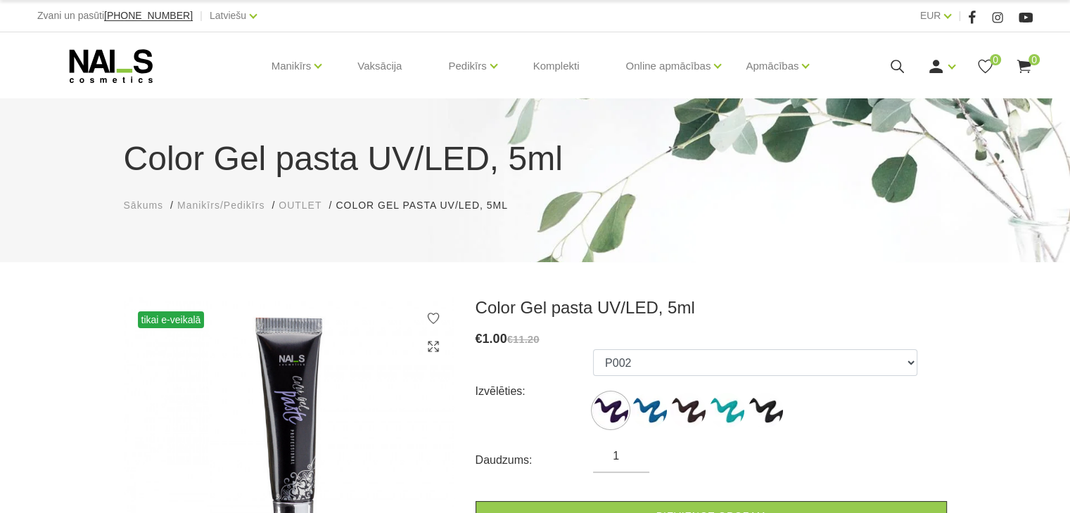
scroll to position [70, 0]
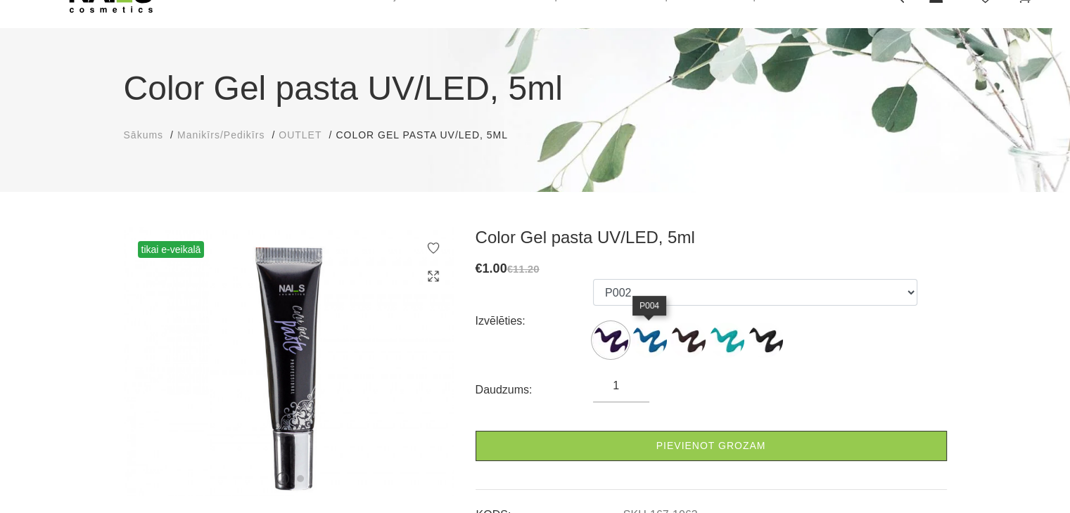
click at [652, 347] on img at bounding box center [649, 340] width 35 height 35
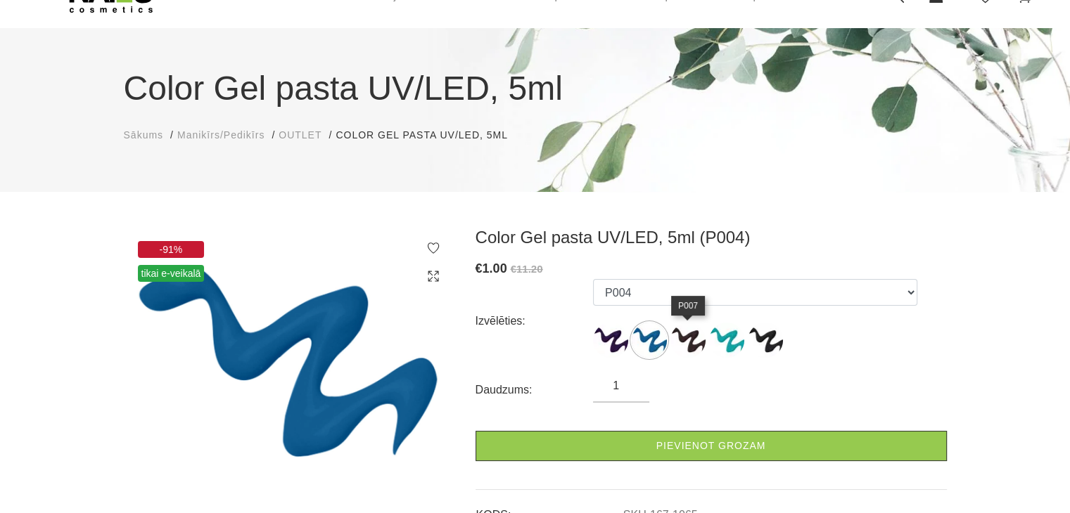
click at [692, 342] on img at bounding box center [687, 340] width 35 height 35
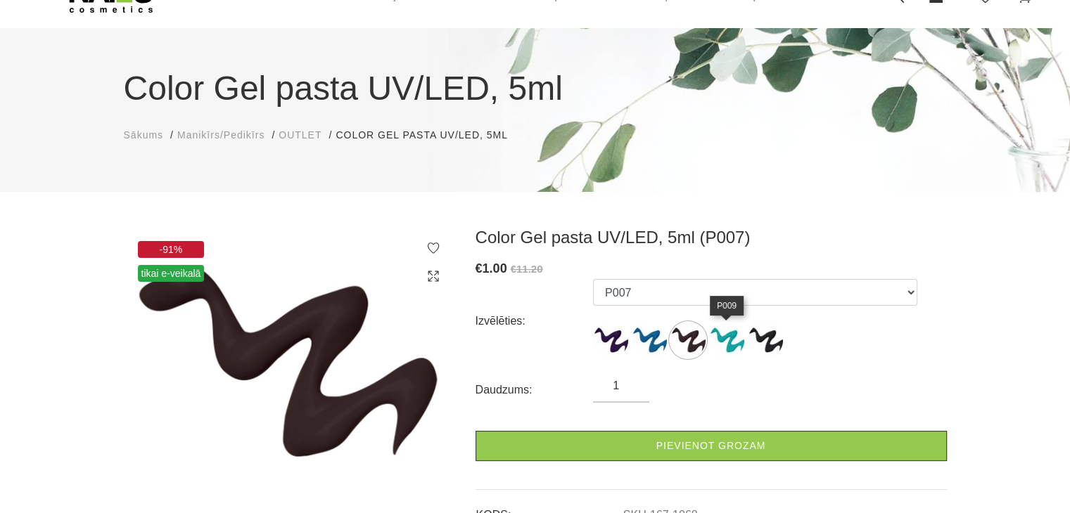
click at [731, 339] on img at bounding box center [726, 340] width 35 height 35
select select "1070"
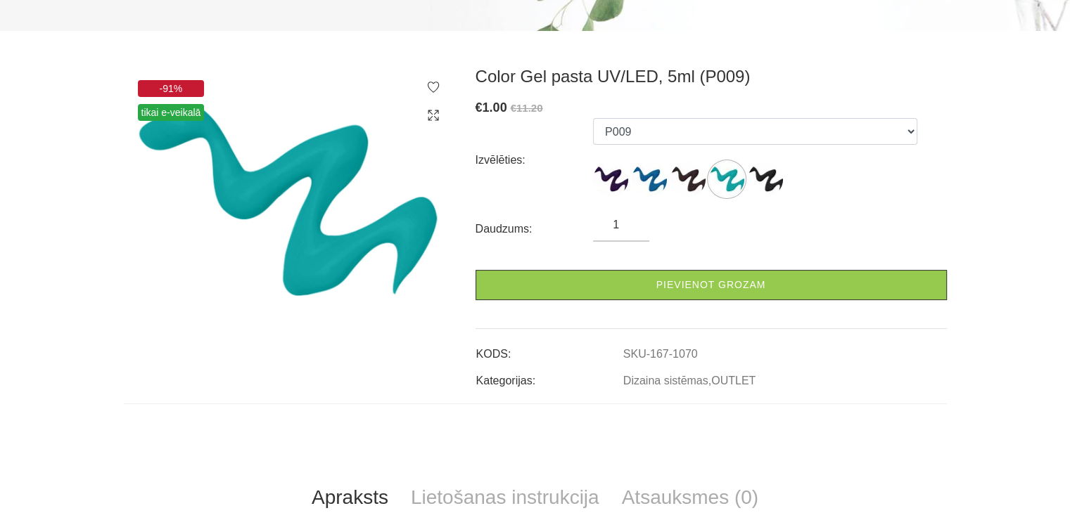
scroll to position [492, 0]
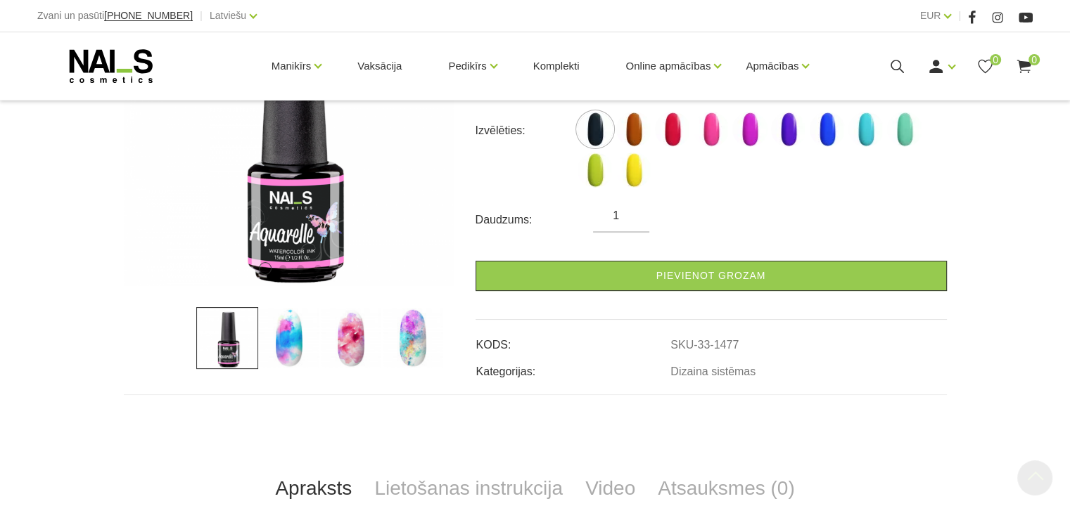
scroll to position [281, 0]
click at [287, 339] on img at bounding box center [289, 338] width 62 height 62
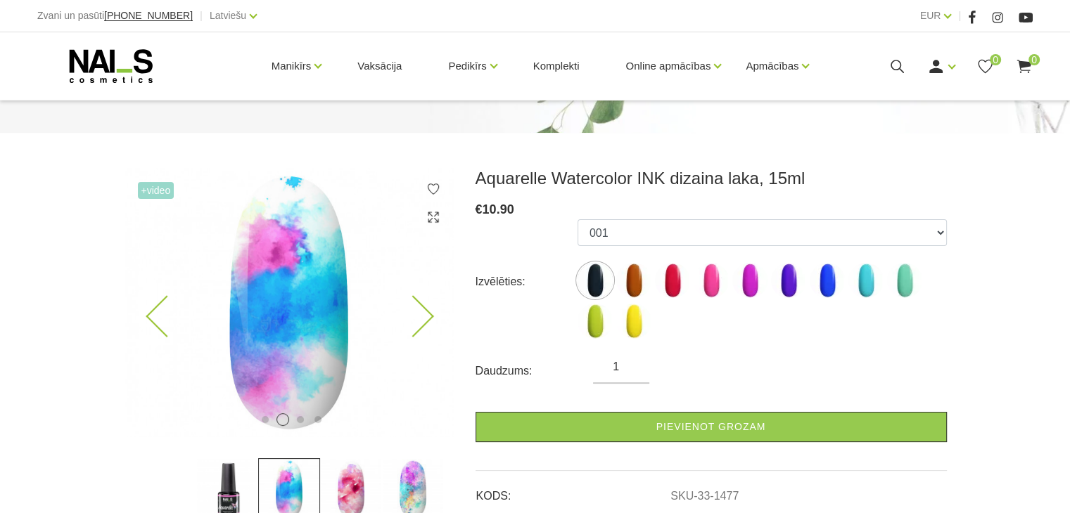
scroll to position [141, 0]
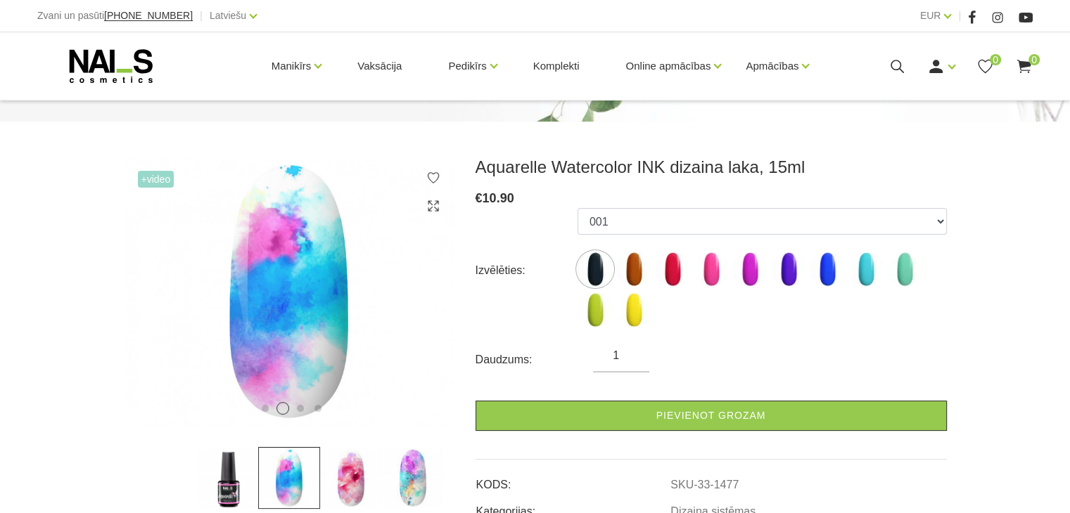
click at [346, 473] on img at bounding box center [351, 478] width 62 height 62
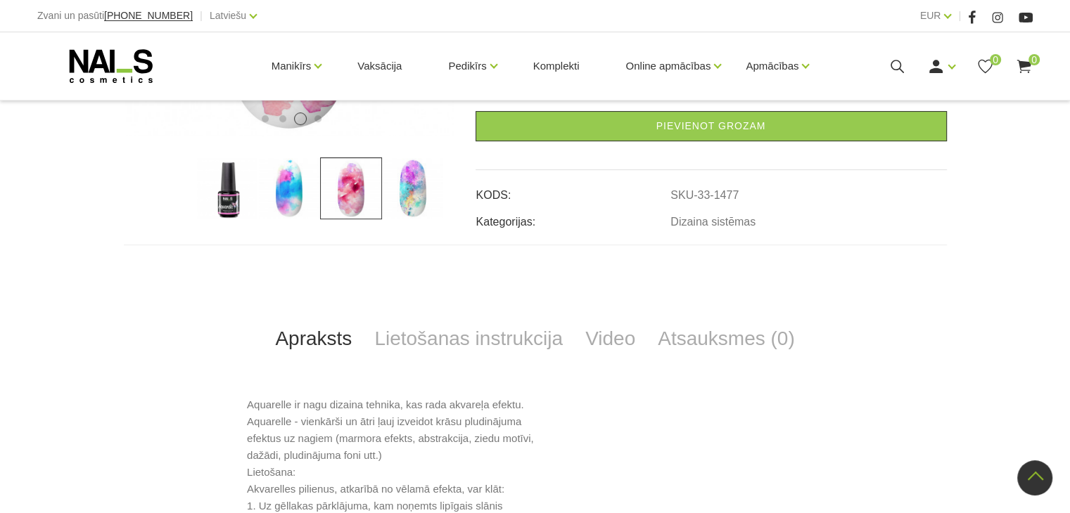
scroll to position [422, 0]
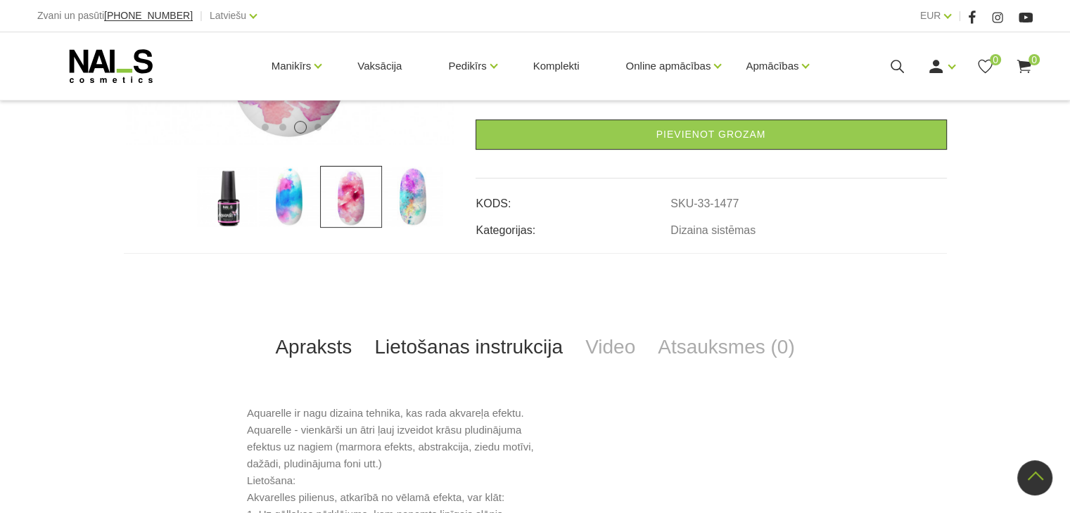
click at [426, 352] on link "Lietošanas instrukcija" at bounding box center [468, 347] width 211 height 46
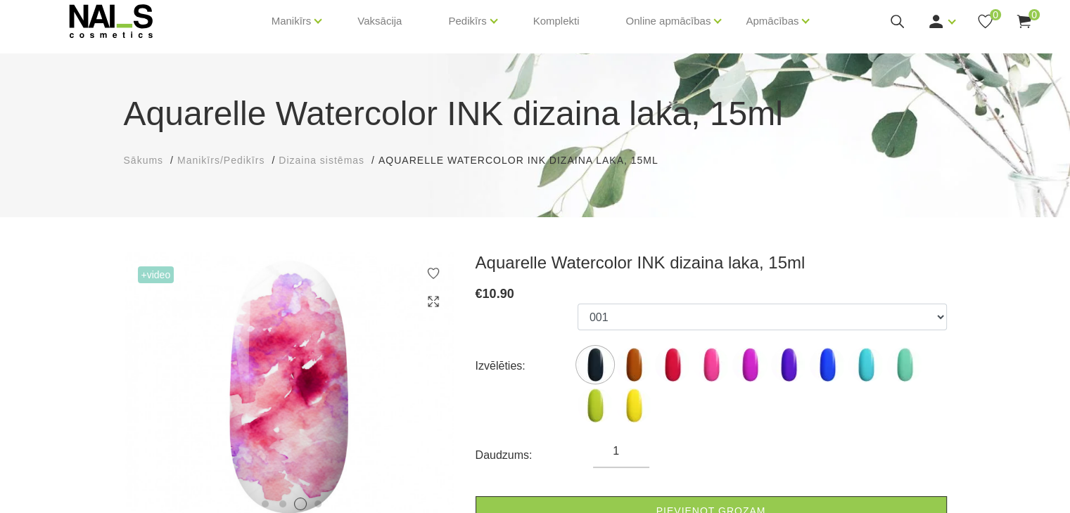
scroll to position [70, 0]
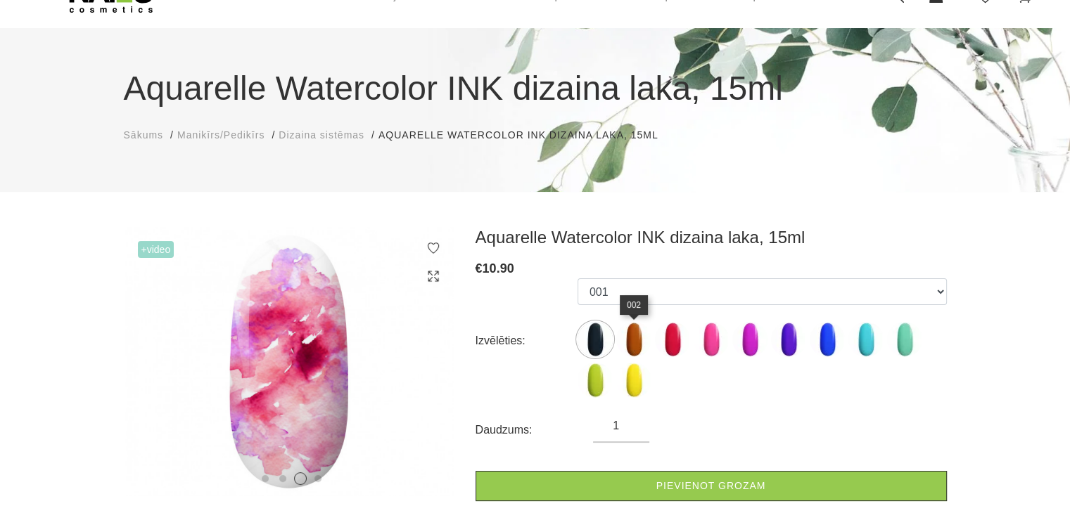
click at [633, 347] on img at bounding box center [633, 339] width 35 height 35
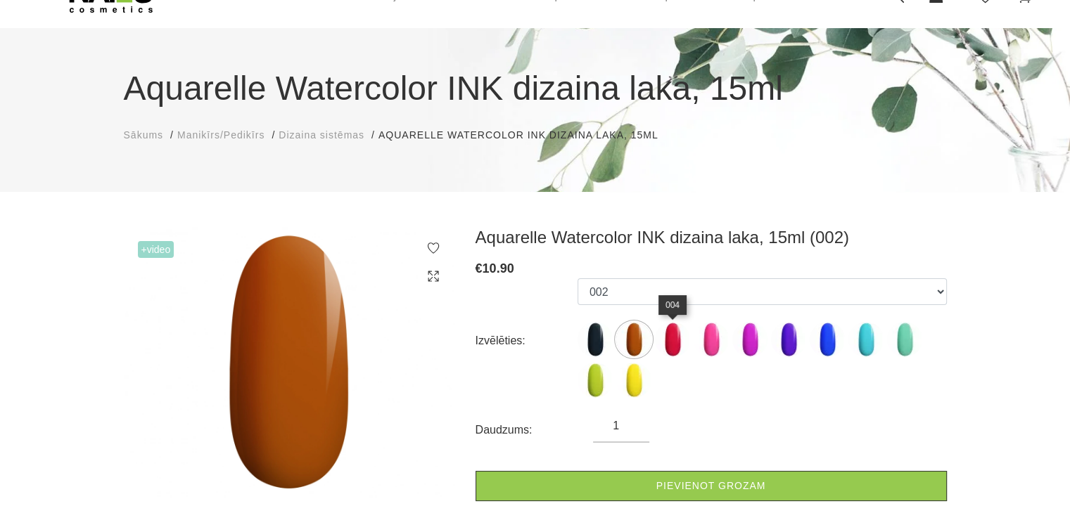
click at [689, 336] on img at bounding box center [672, 339] width 35 height 35
click at [726, 340] on img at bounding box center [710, 339] width 35 height 35
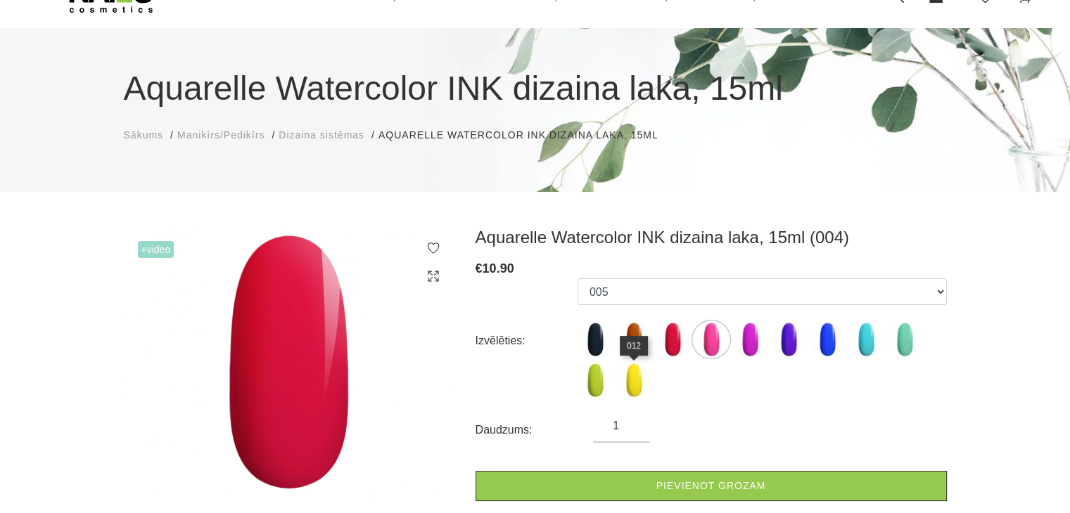
click at [636, 383] on img at bounding box center [633, 380] width 35 height 35
select select "1488"
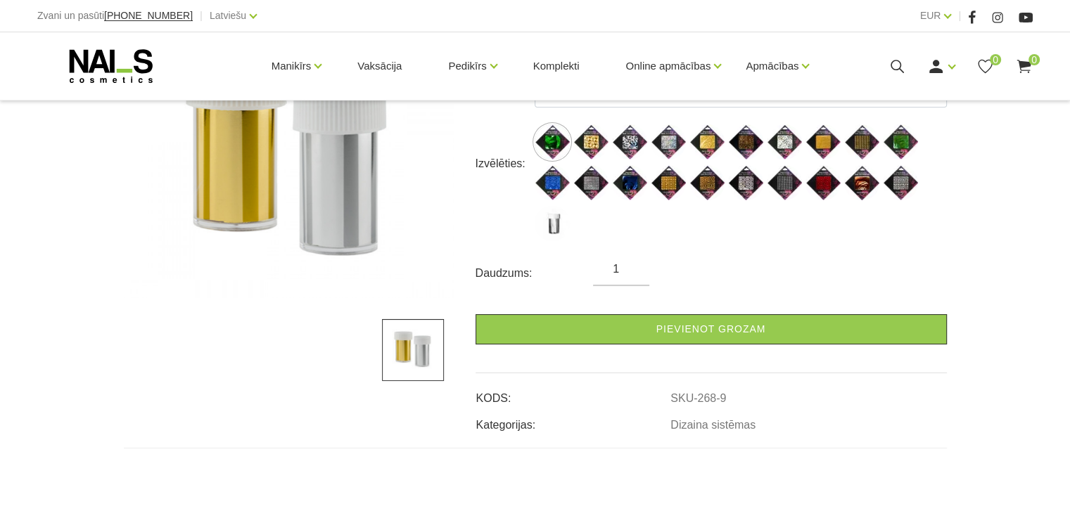
scroll to position [281, 0]
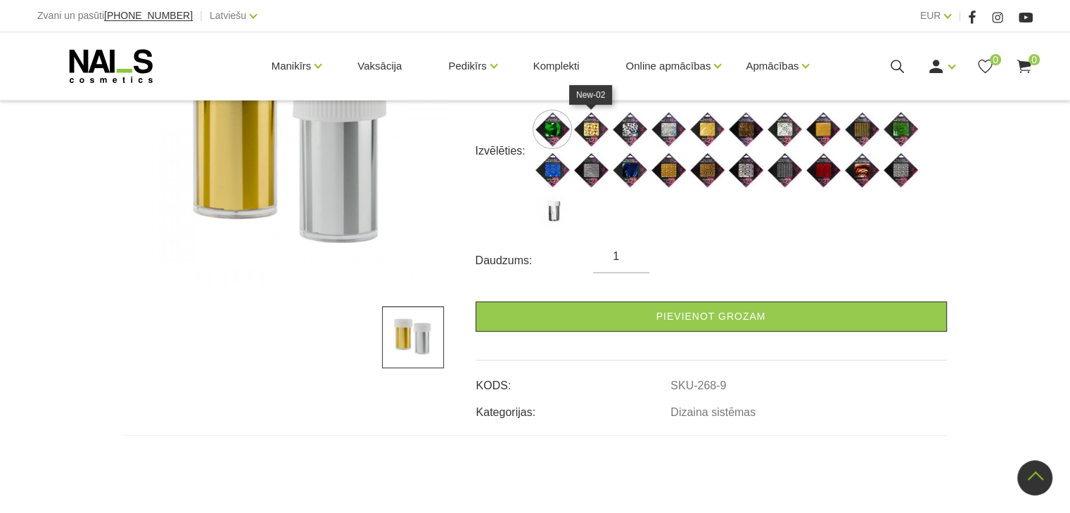
click at [594, 125] on img at bounding box center [590, 129] width 35 height 35
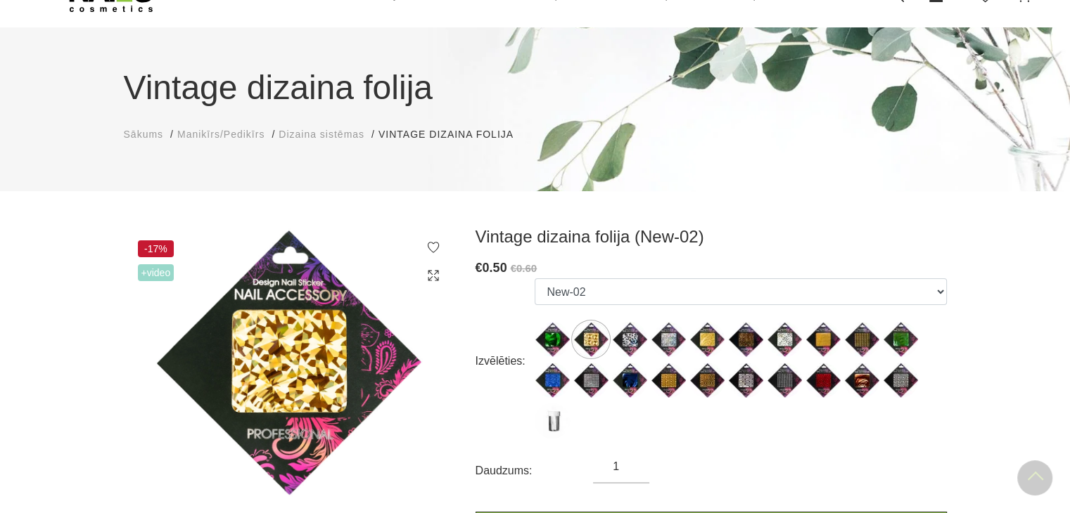
scroll to position [70, 0]
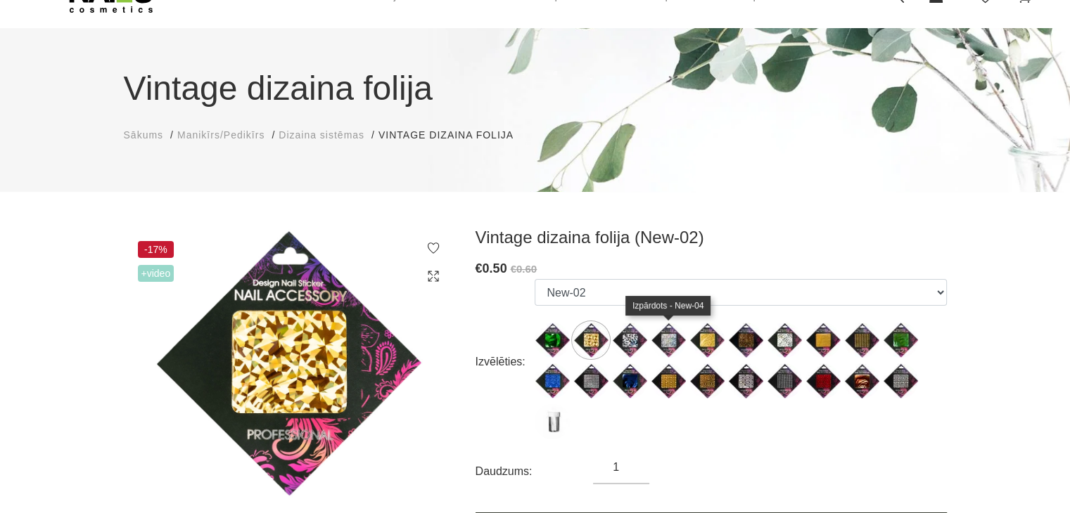
click at [679, 338] on img at bounding box center [668, 340] width 35 height 35
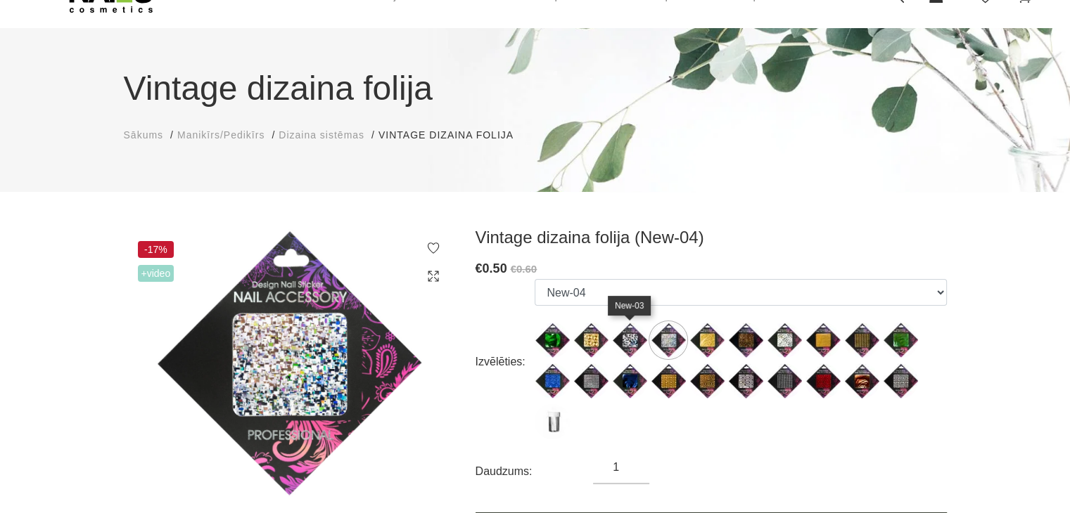
click at [636, 335] on img at bounding box center [629, 340] width 35 height 35
select select "11"
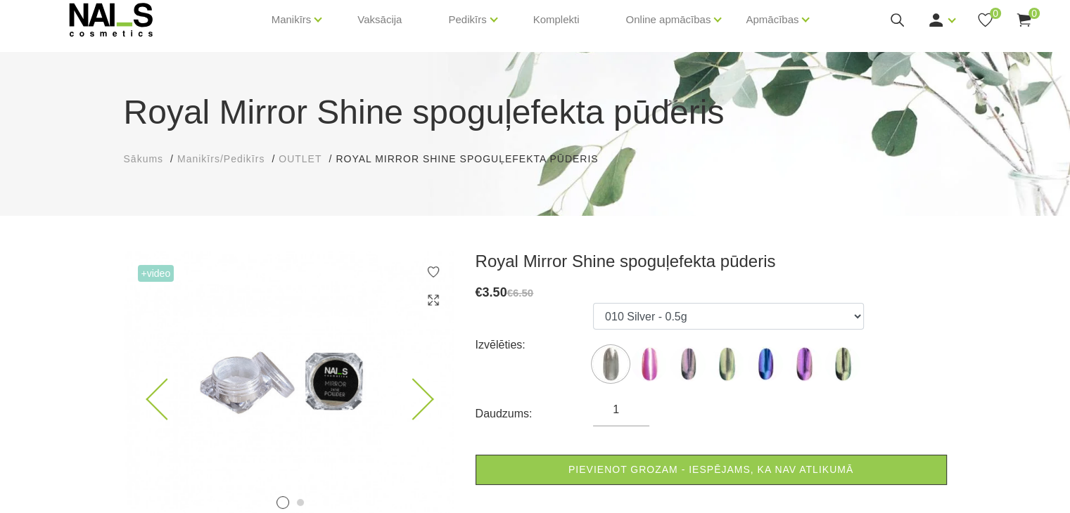
scroll to position [70, 0]
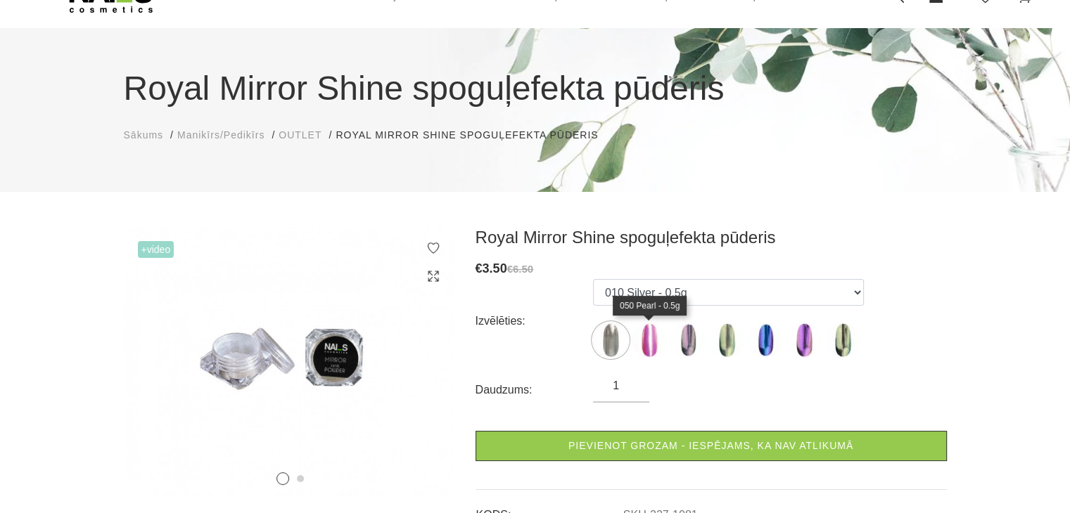
click at [640, 338] on img at bounding box center [649, 340] width 35 height 35
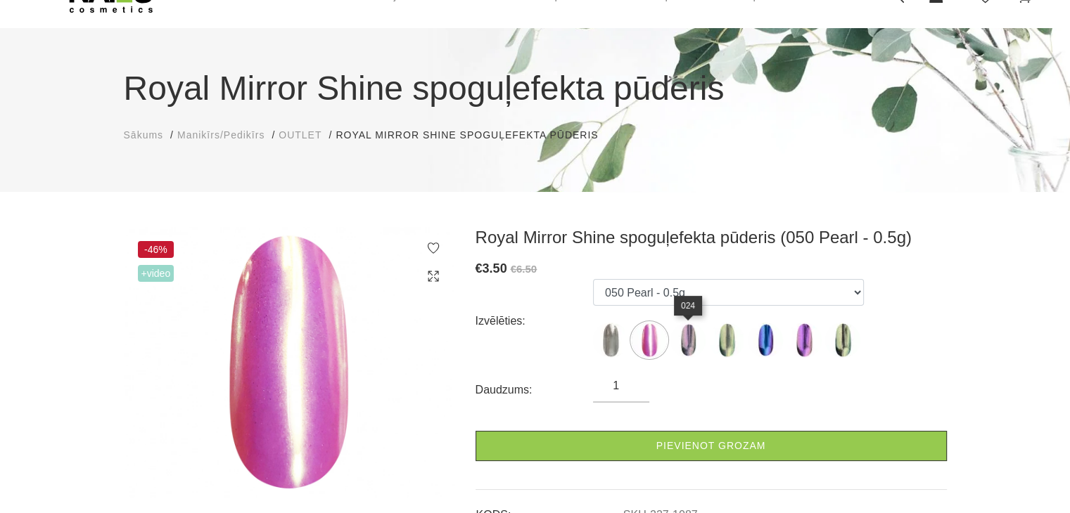
click at [692, 341] on img at bounding box center [687, 340] width 35 height 35
select select "3784"
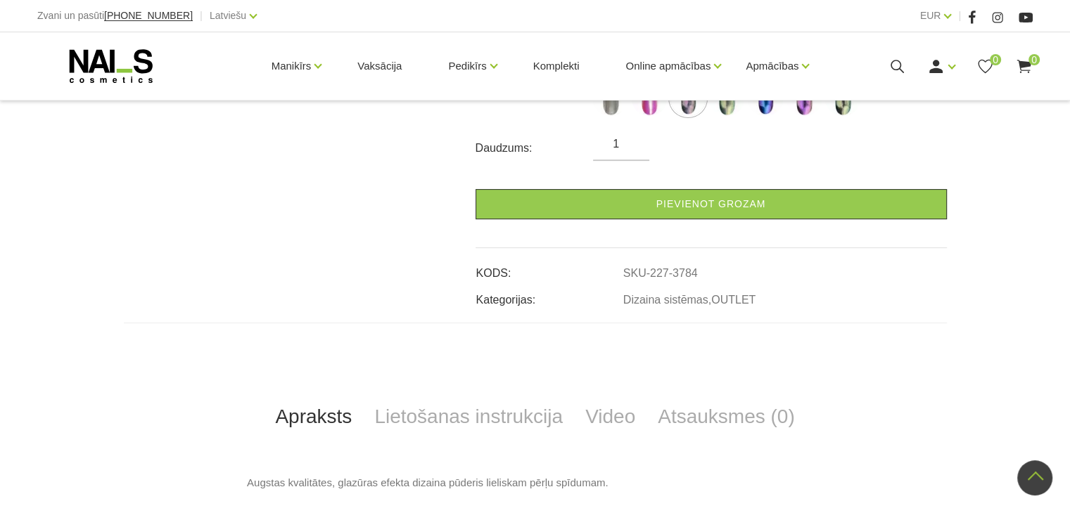
scroll to position [141, 0]
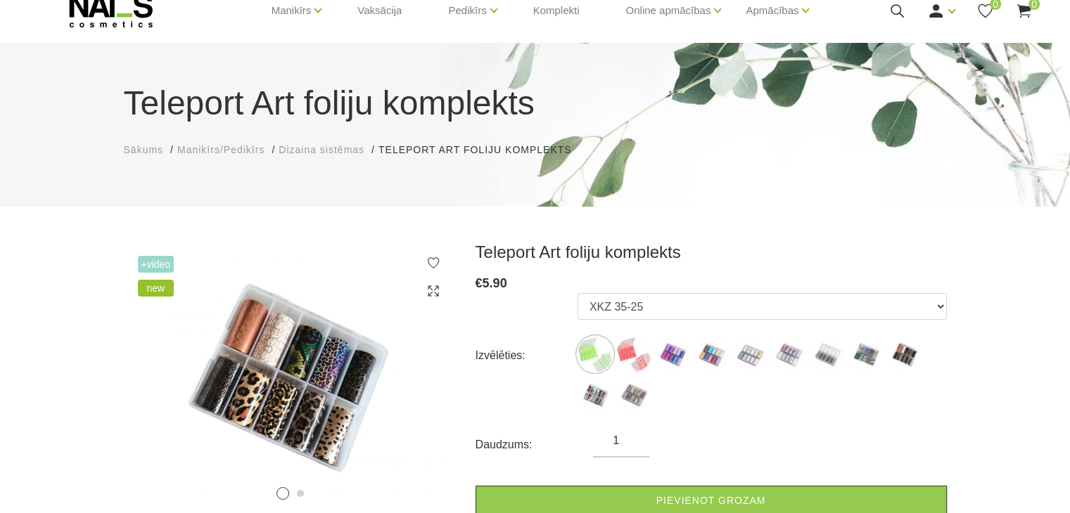
scroll to position [70, 0]
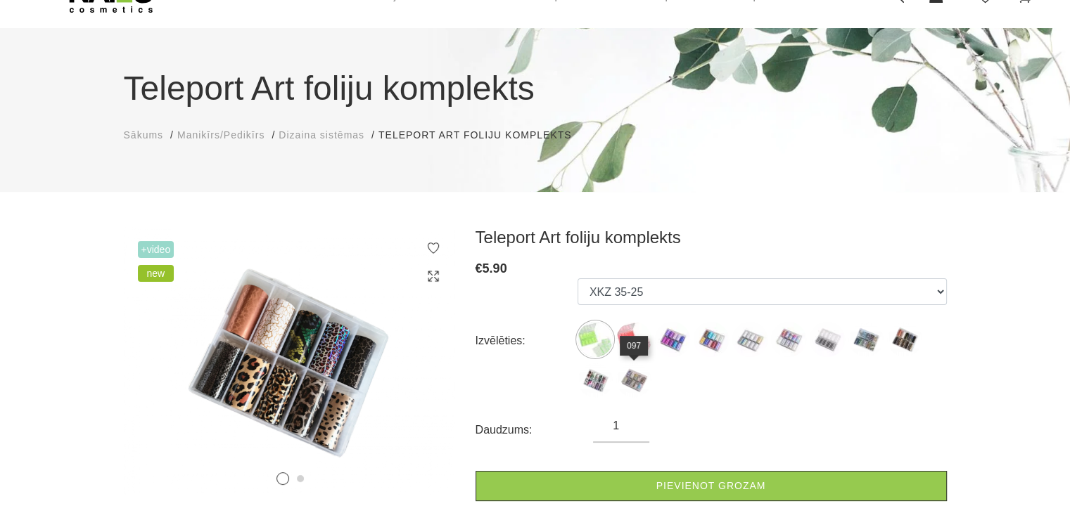
click at [633, 378] on img at bounding box center [633, 380] width 35 height 35
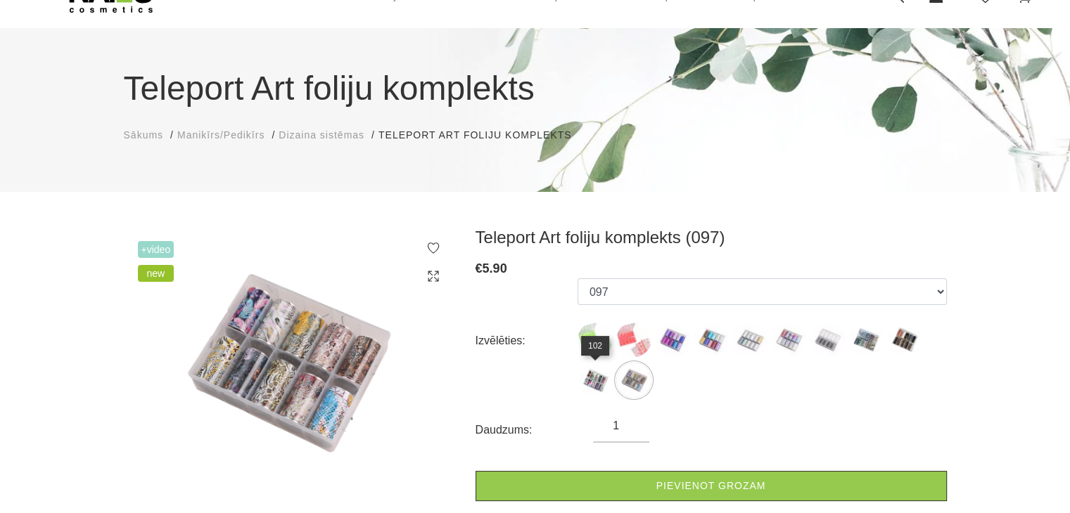
click at [601, 386] on img at bounding box center [594, 380] width 35 height 35
select select "6500"
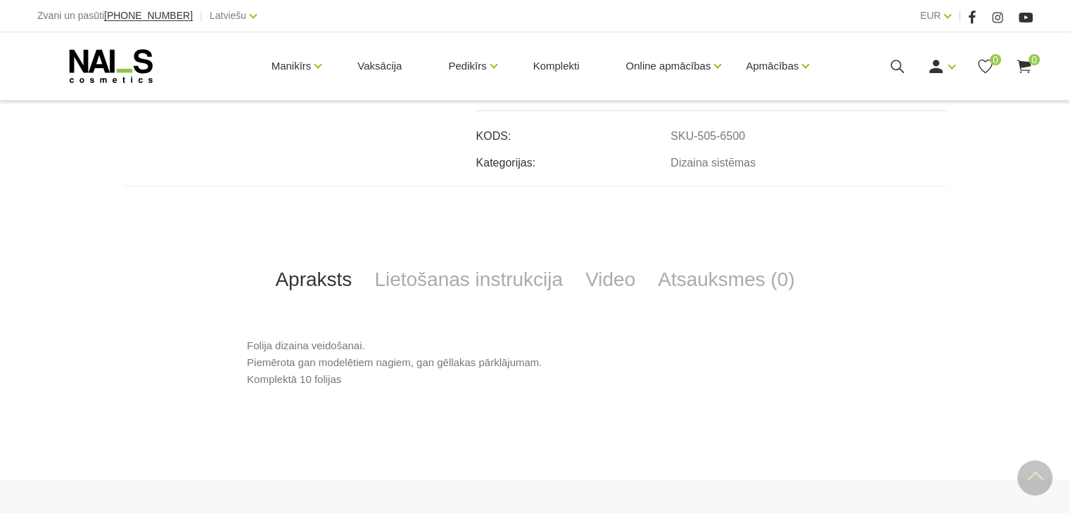
scroll to position [492, 0]
click at [451, 287] on link "Lietošanas instrukcija" at bounding box center [468, 277] width 211 height 46
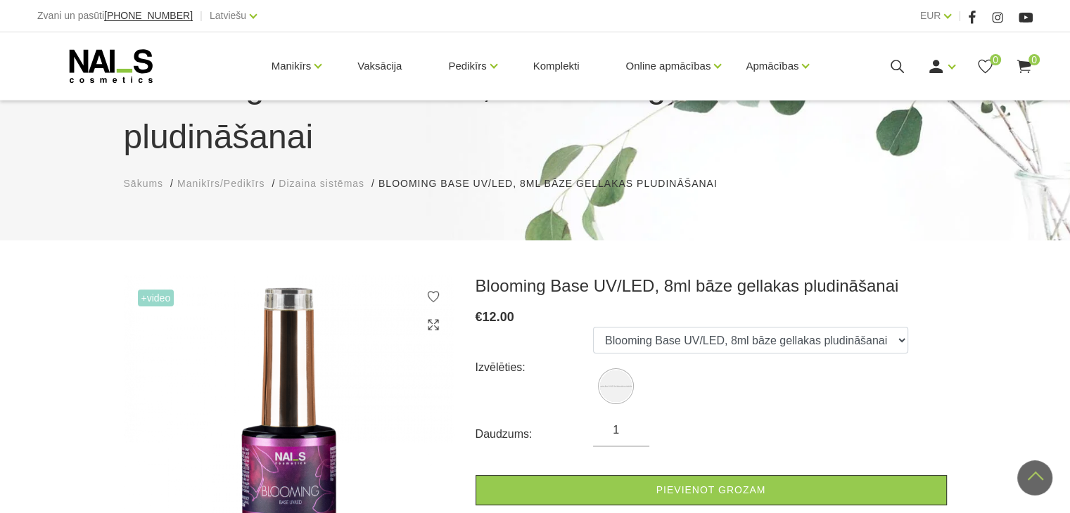
scroll to position [70, 0]
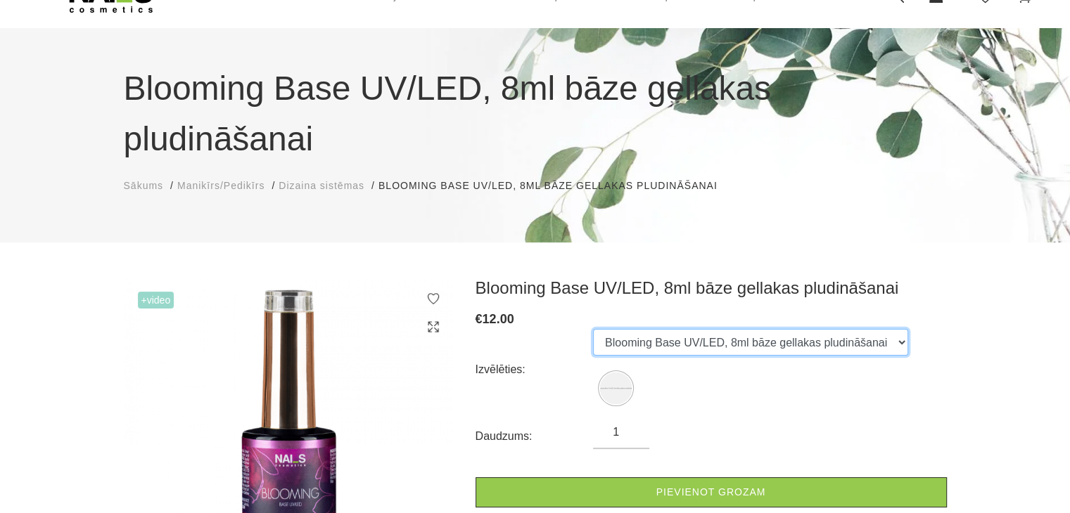
click at [788, 329] on select "Blooming Base UV/LED, 8ml bāze gellakas pludināšanai" at bounding box center [750, 342] width 315 height 27
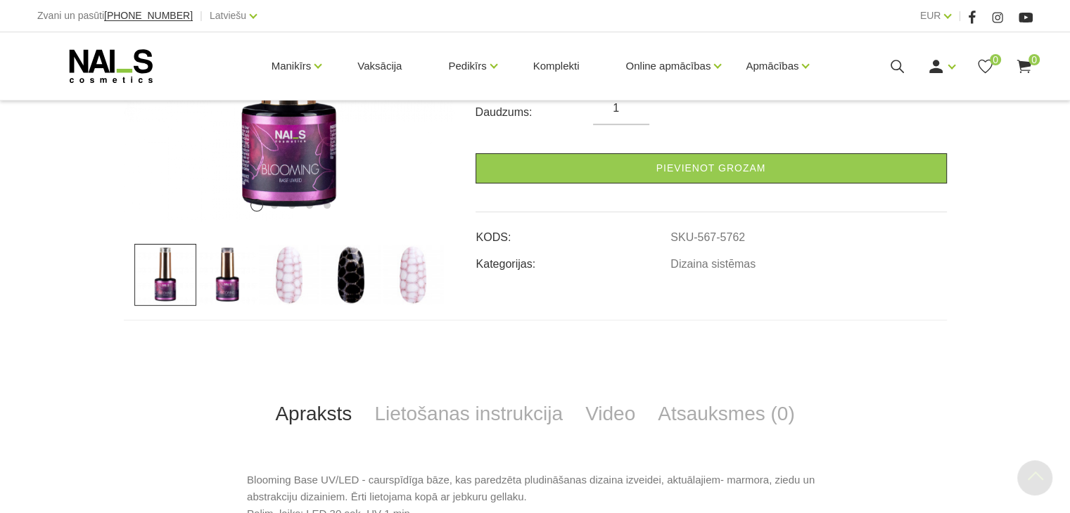
scroll to position [422, 0]
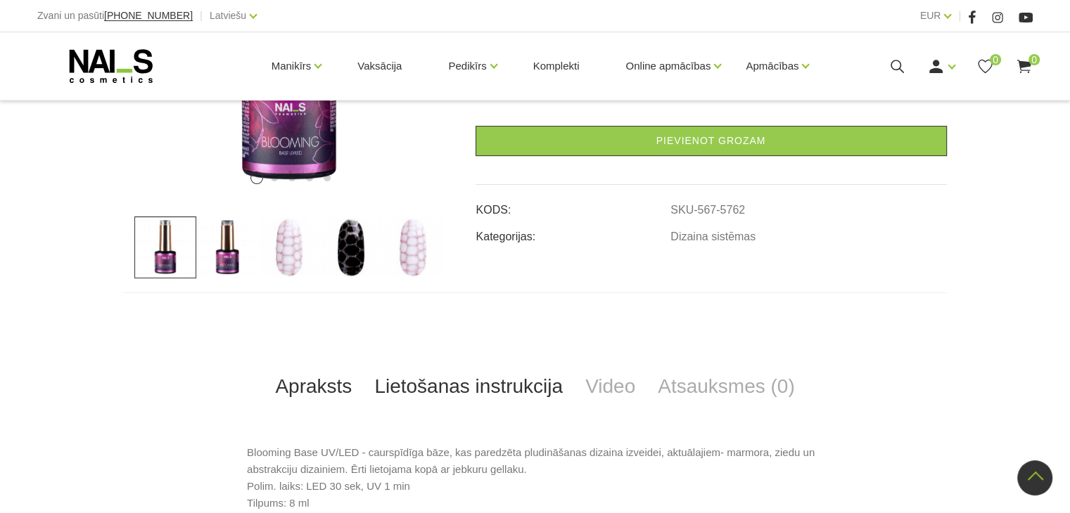
click at [446, 364] on link "Lietošanas instrukcija" at bounding box center [468, 387] width 211 height 46
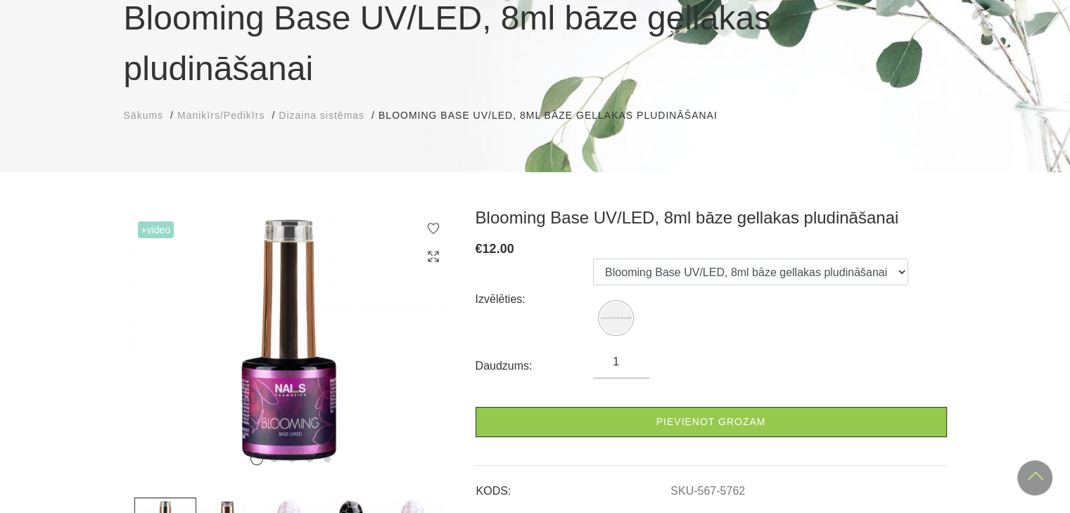
scroll to position [0, 0]
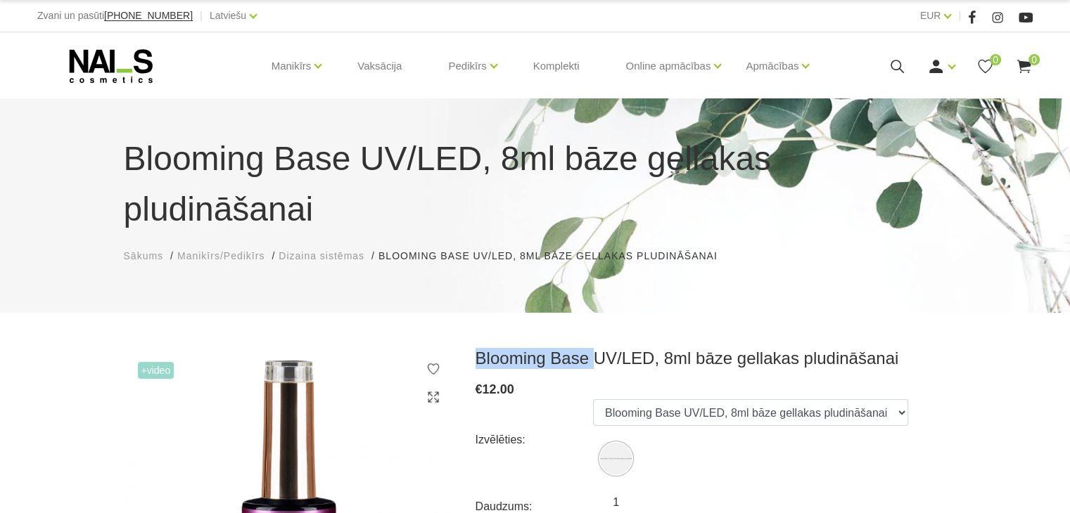
drag, startPoint x: 588, startPoint y: 308, endPoint x: 557, endPoint y: 306, distance: 31.0
drag, startPoint x: 641, startPoint y: 307, endPoint x: 459, endPoint y: 305, distance: 182.2
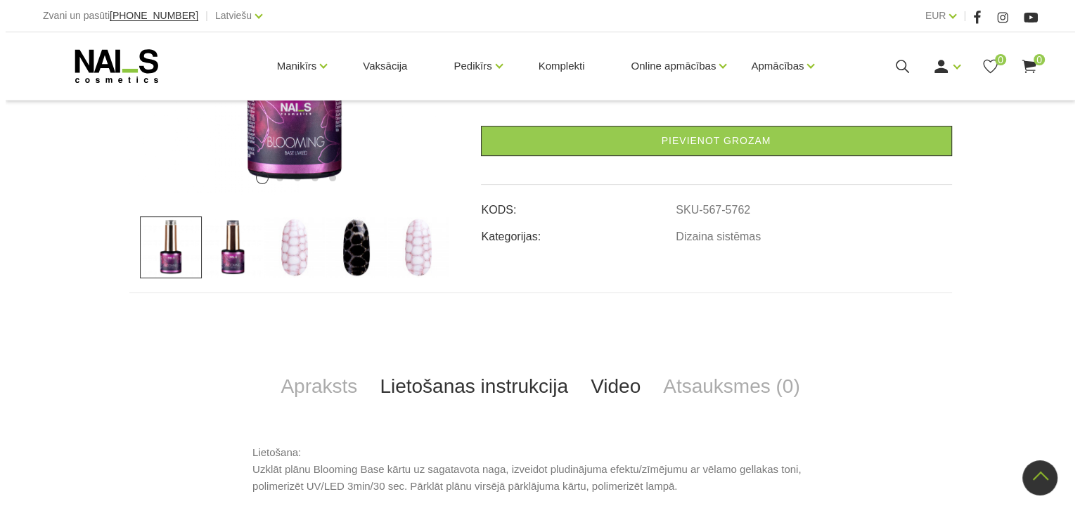
scroll to position [211, 0]
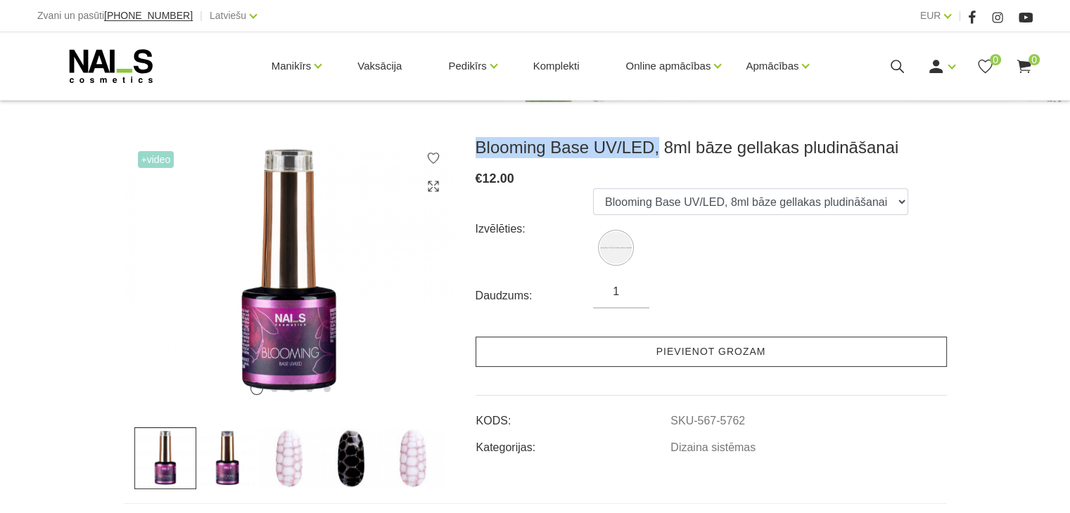
click at [708, 337] on link "Pievienot grozam" at bounding box center [710, 352] width 471 height 30
click at [734, 337] on link "Pievienot grozam" at bounding box center [710, 352] width 471 height 30
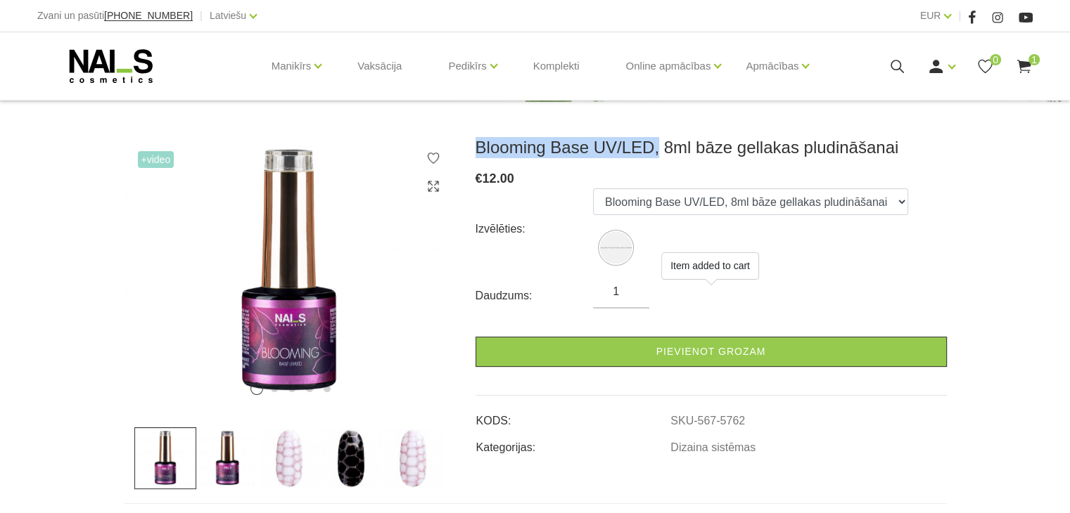
click at [1025, 66] on use at bounding box center [1023, 66] width 14 height 13
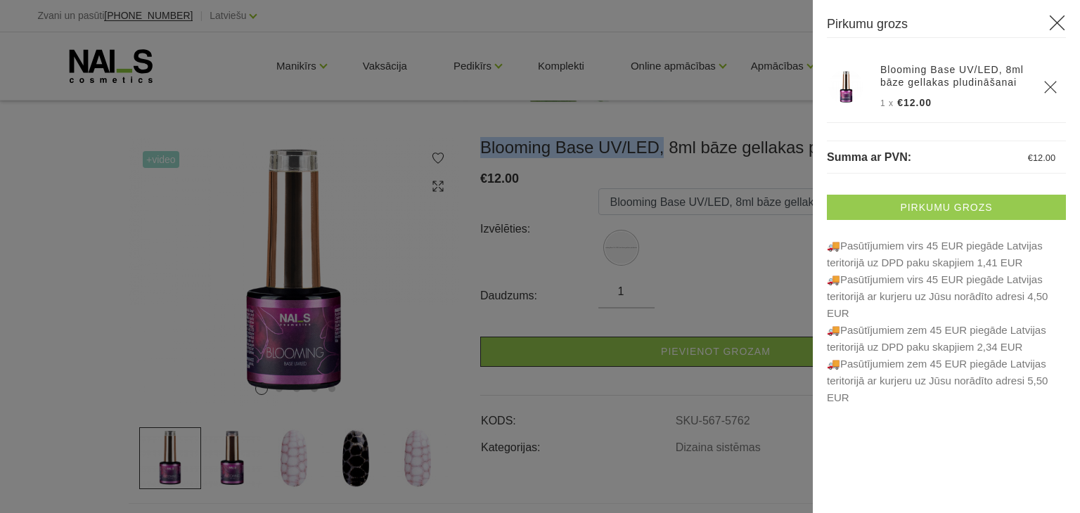
click at [1009, 203] on link "Pirkumu grozs" at bounding box center [946, 207] width 239 height 25
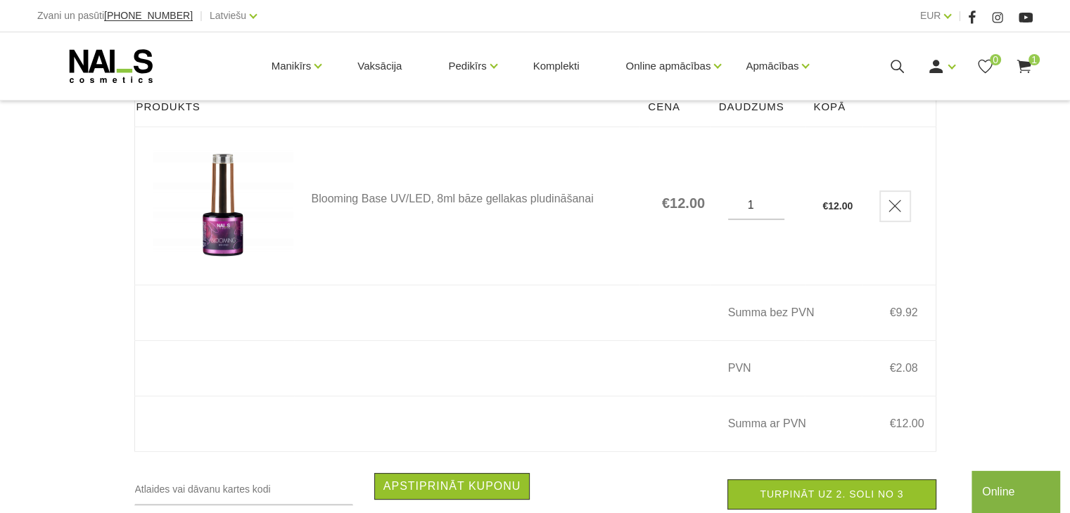
scroll to position [318, 0]
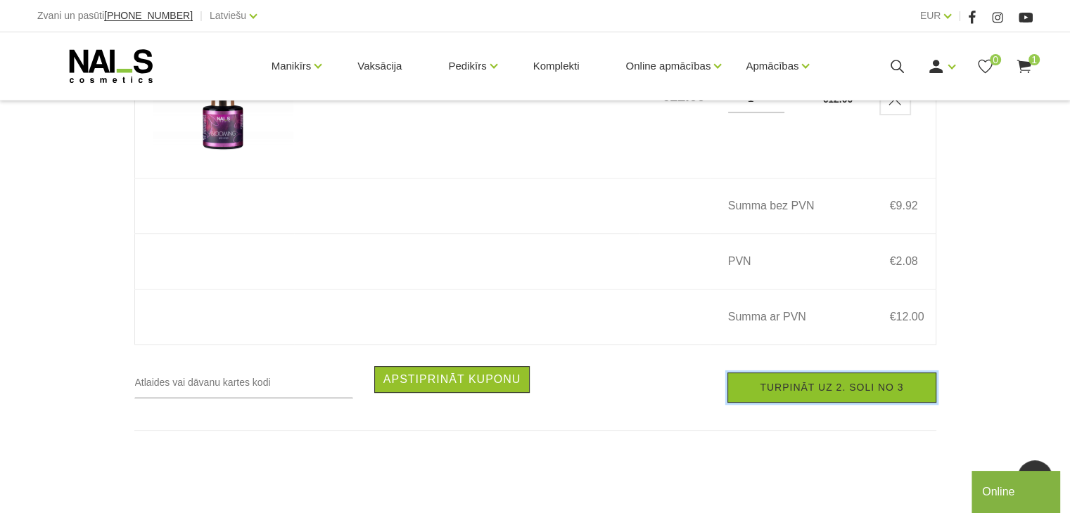
click at [788, 392] on link "Turpināt uz 2. soli no 3" at bounding box center [831, 388] width 208 height 30
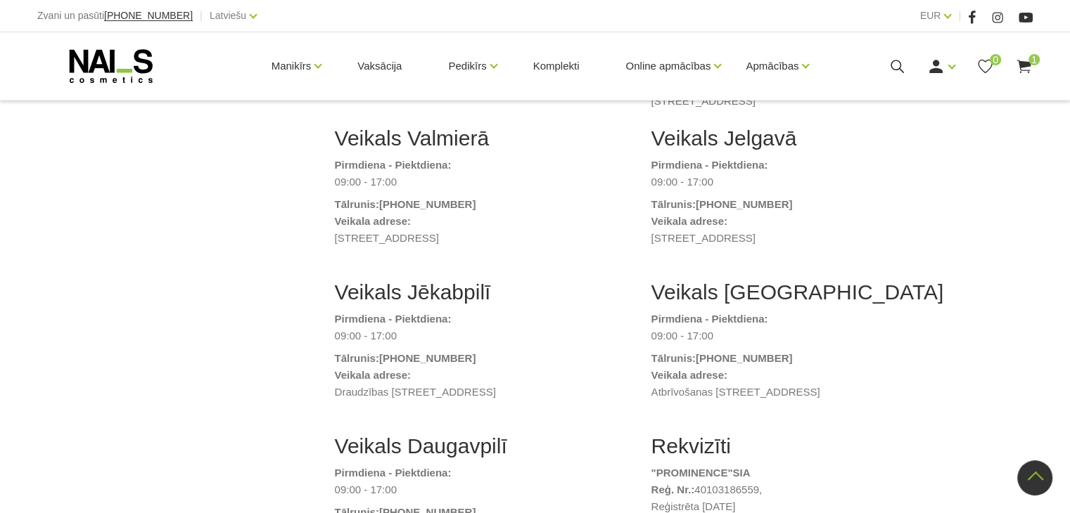
scroll to position [492, 0]
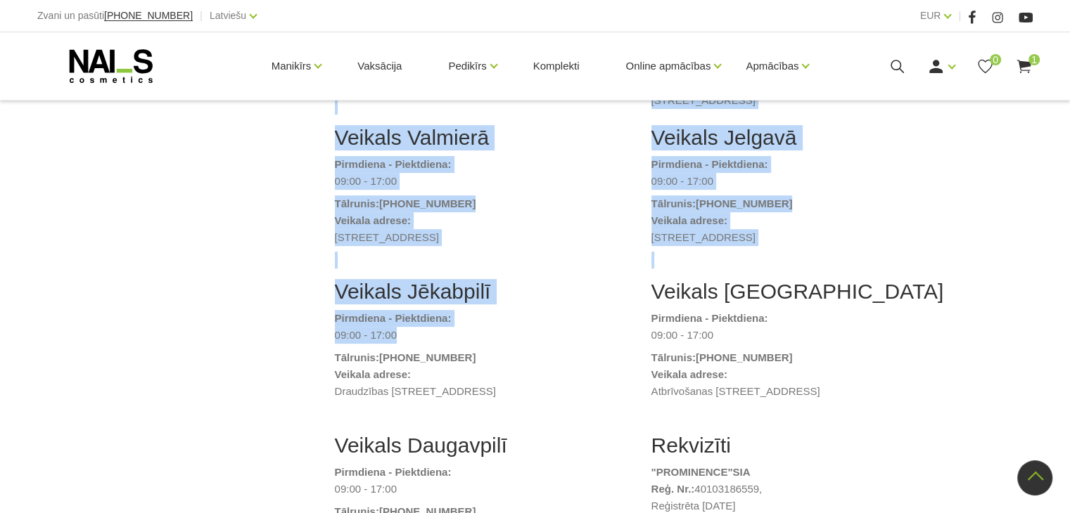
drag, startPoint x: 387, startPoint y: 319, endPoint x: 331, endPoint y: 314, distance: 55.8
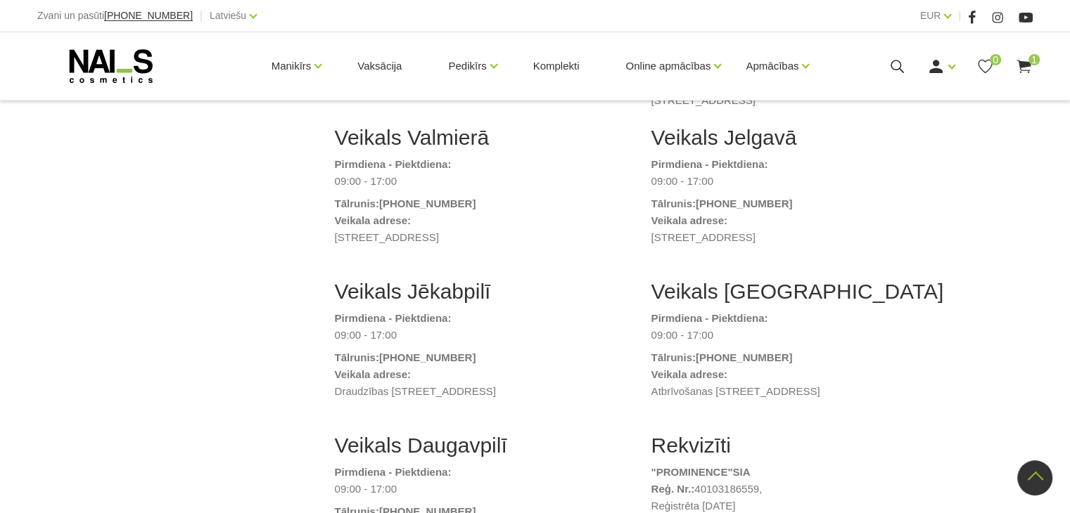
click at [592, 366] on dt "Veikala adrese:" at bounding box center [482, 374] width 295 height 17
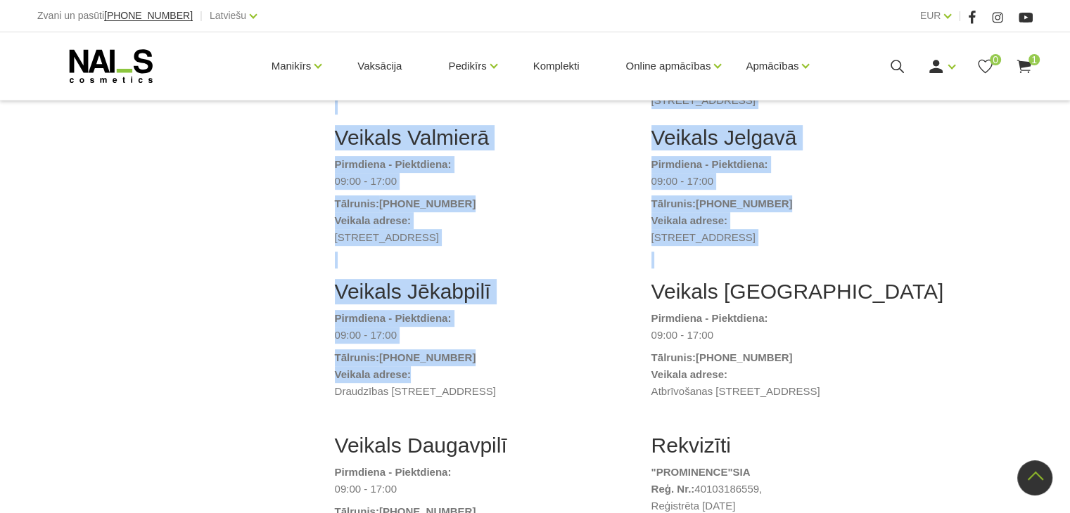
drag, startPoint x: 550, startPoint y: 403, endPoint x: 301, endPoint y: 276, distance: 279.6
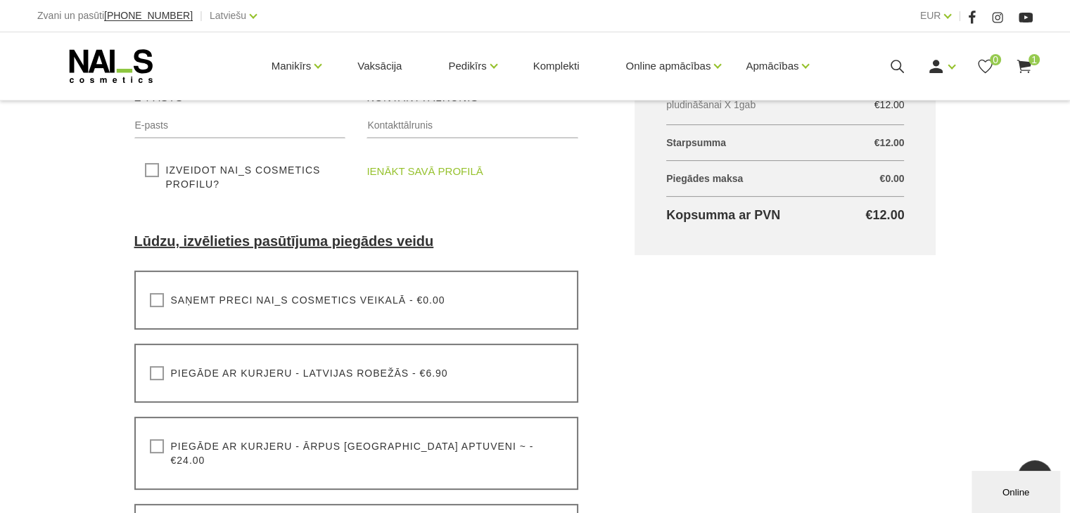
scroll to position [352, 0]
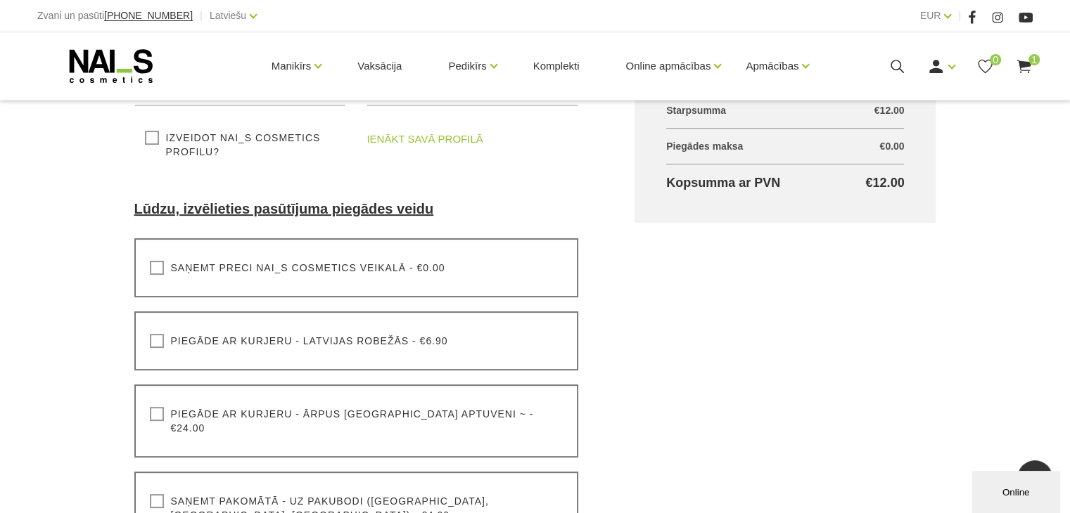
click at [293, 274] on label "Saņemt preci NAI_S cosmetics veikalā - €0.00" at bounding box center [297, 268] width 295 height 14
click at [0, 0] on input "Saņemt preci NAI_S cosmetics veikalā - €0.00" at bounding box center [0, 0] width 0 height 0
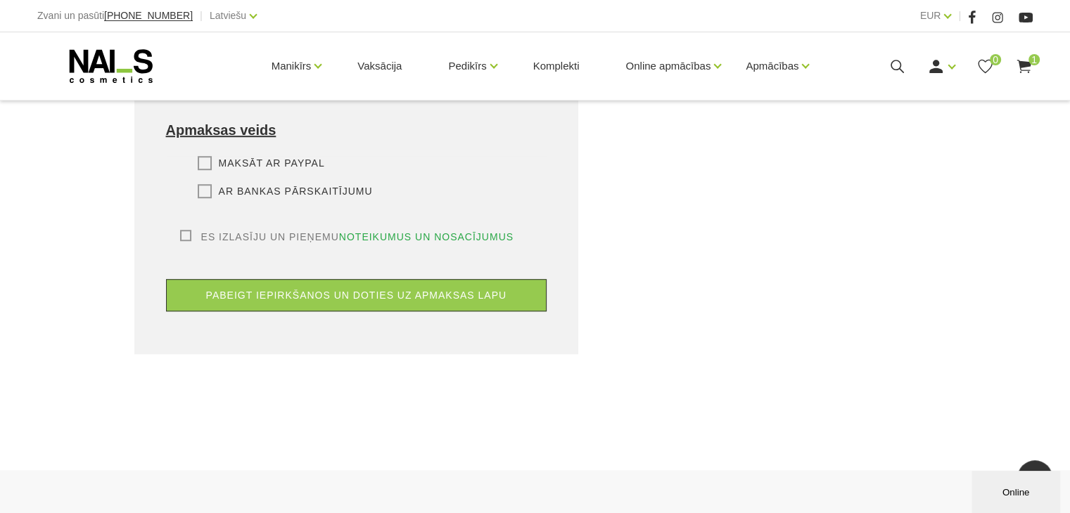
scroll to position [563, 0]
